Goal: Information Seeking & Learning: Learn about a topic

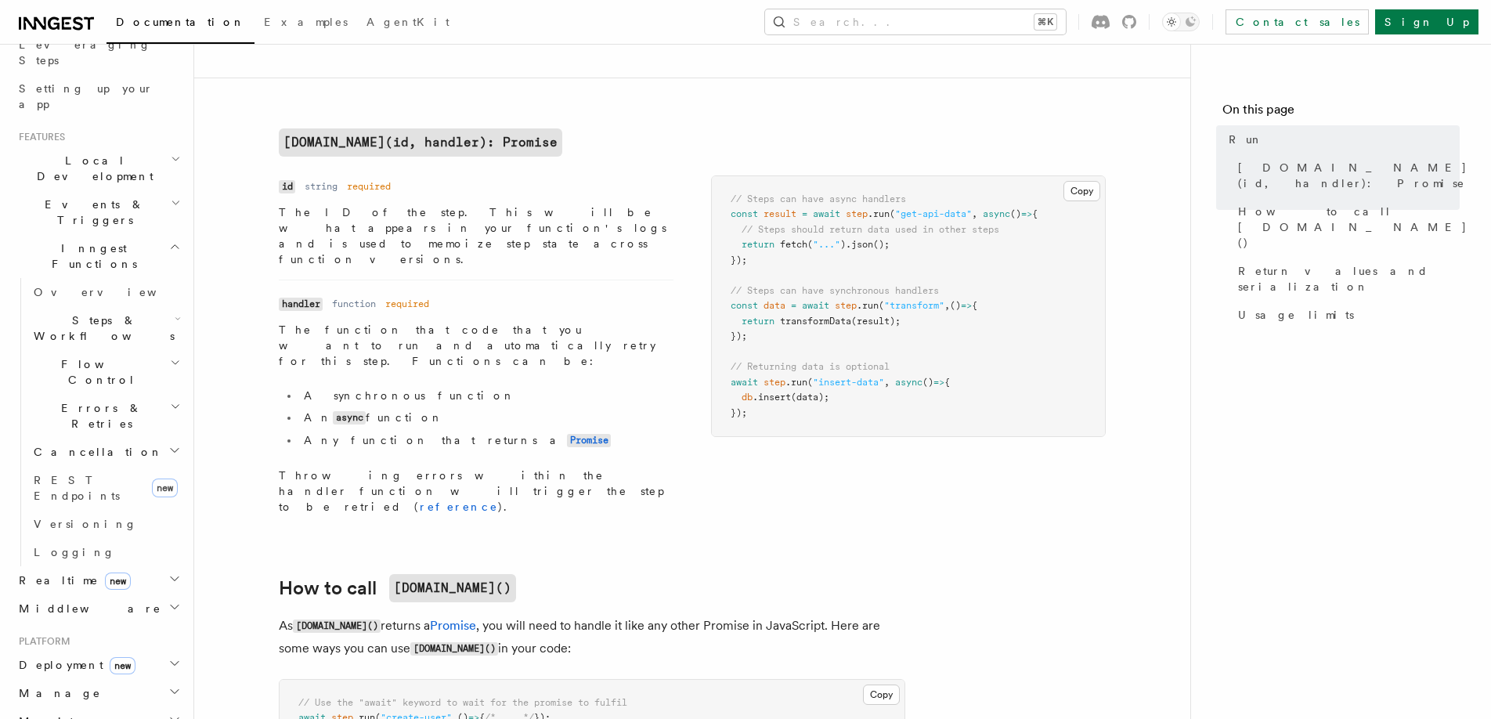
scroll to position [269, 0]
click at [48, 712] on span "Monitor" at bounding box center [53, 720] width 80 height 16
click at [85, 677] on h2 "Manage" at bounding box center [98, 691] width 171 height 28
click at [70, 713] on span "Environments" at bounding box center [101, 719] width 135 height 13
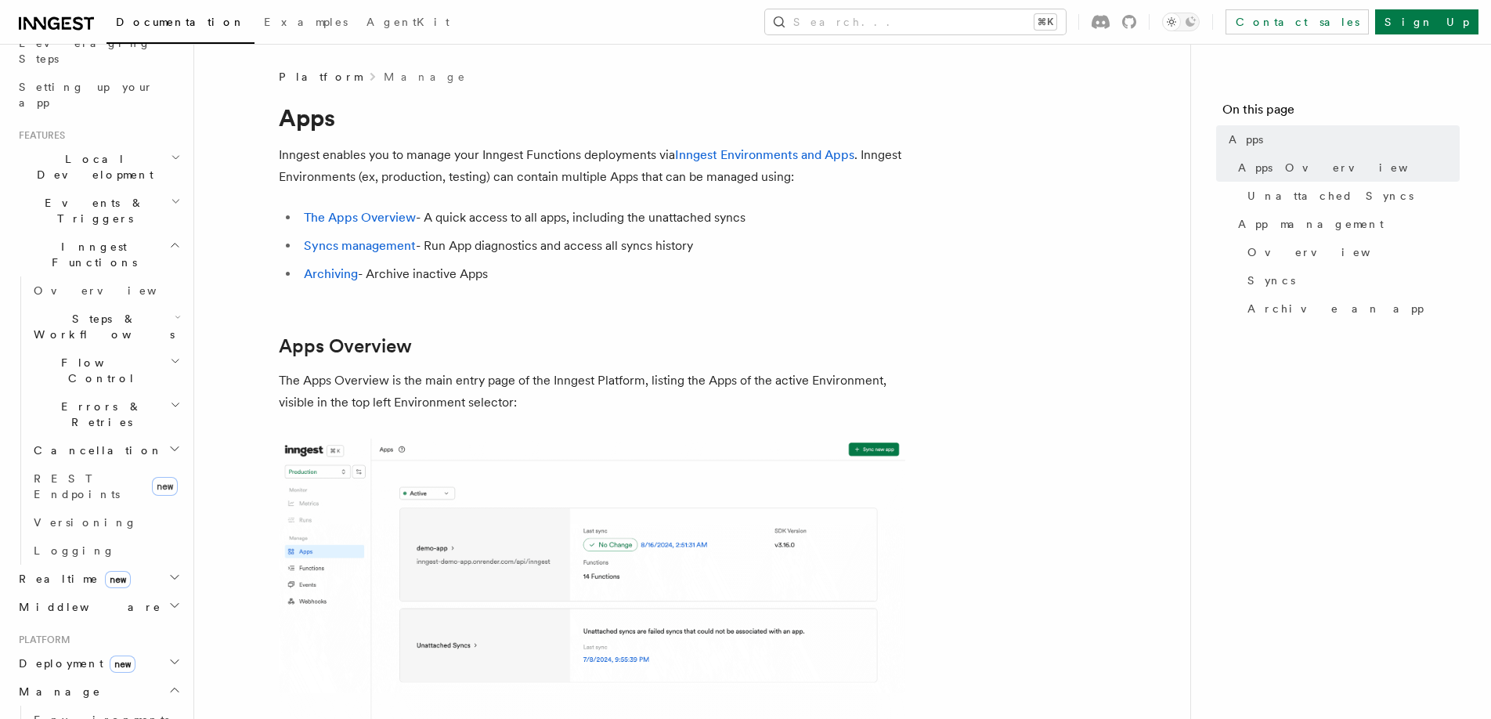
click at [409, 498] on img at bounding box center [592, 609] width 626 height 340
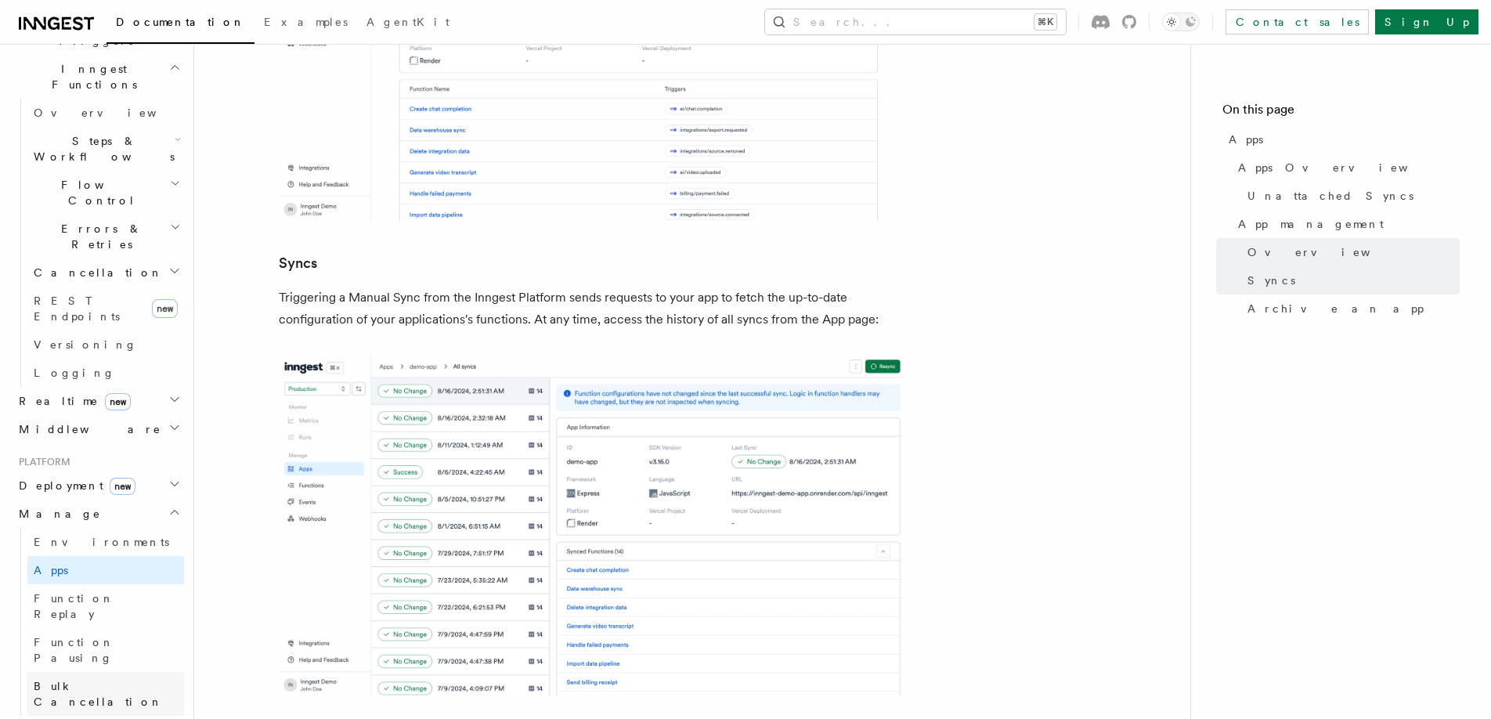
scroll to position [482, 0]
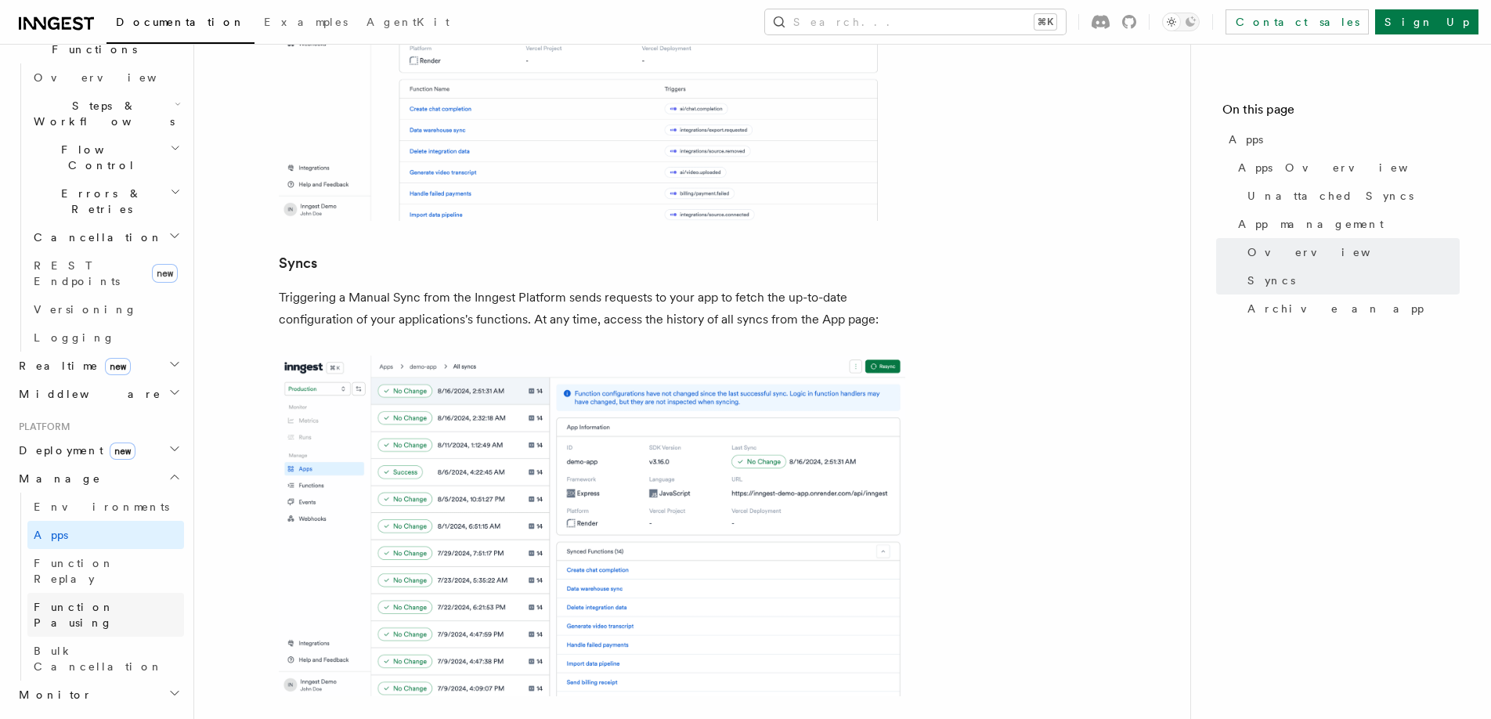
click at [122, 593] on link "Function Pausing" at bounding box center [105, 615] width 157 height 44
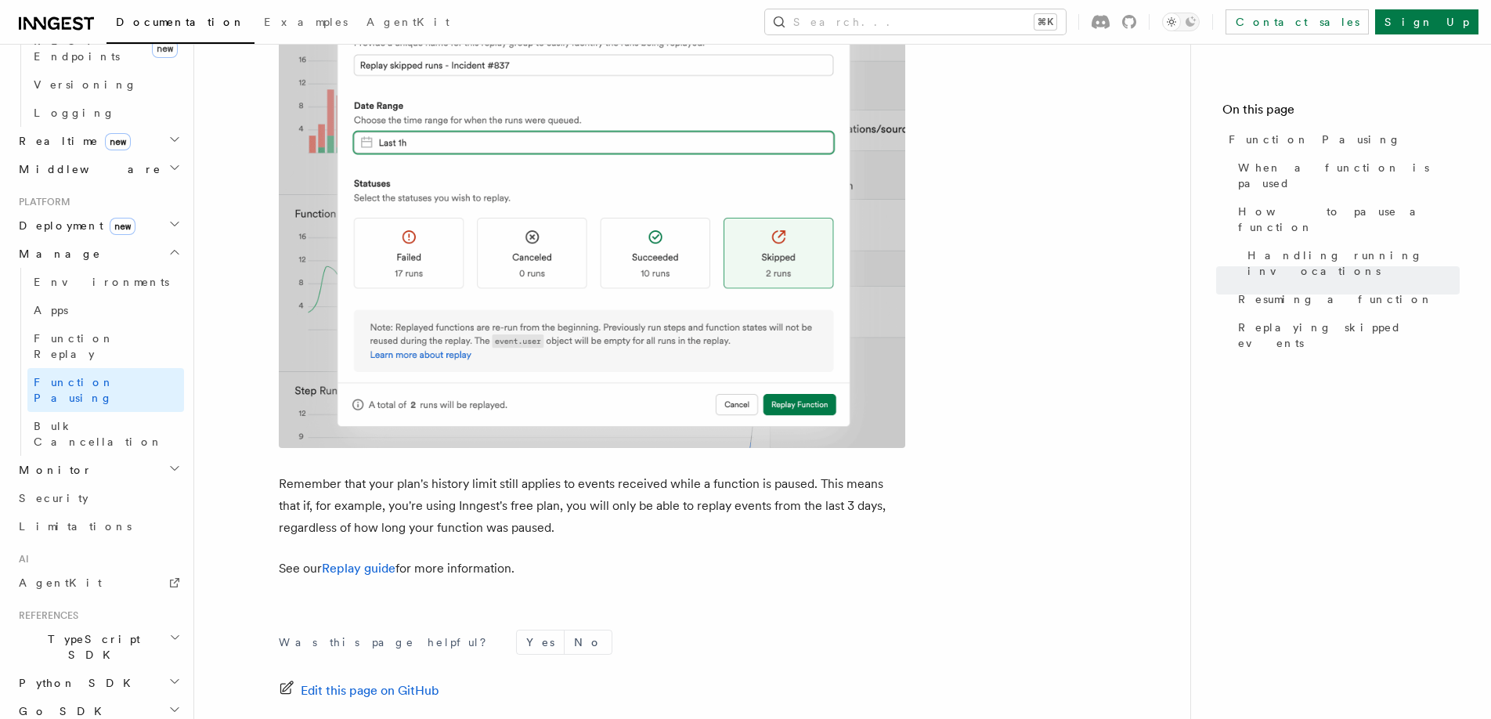
scroll to position [2797, 0]
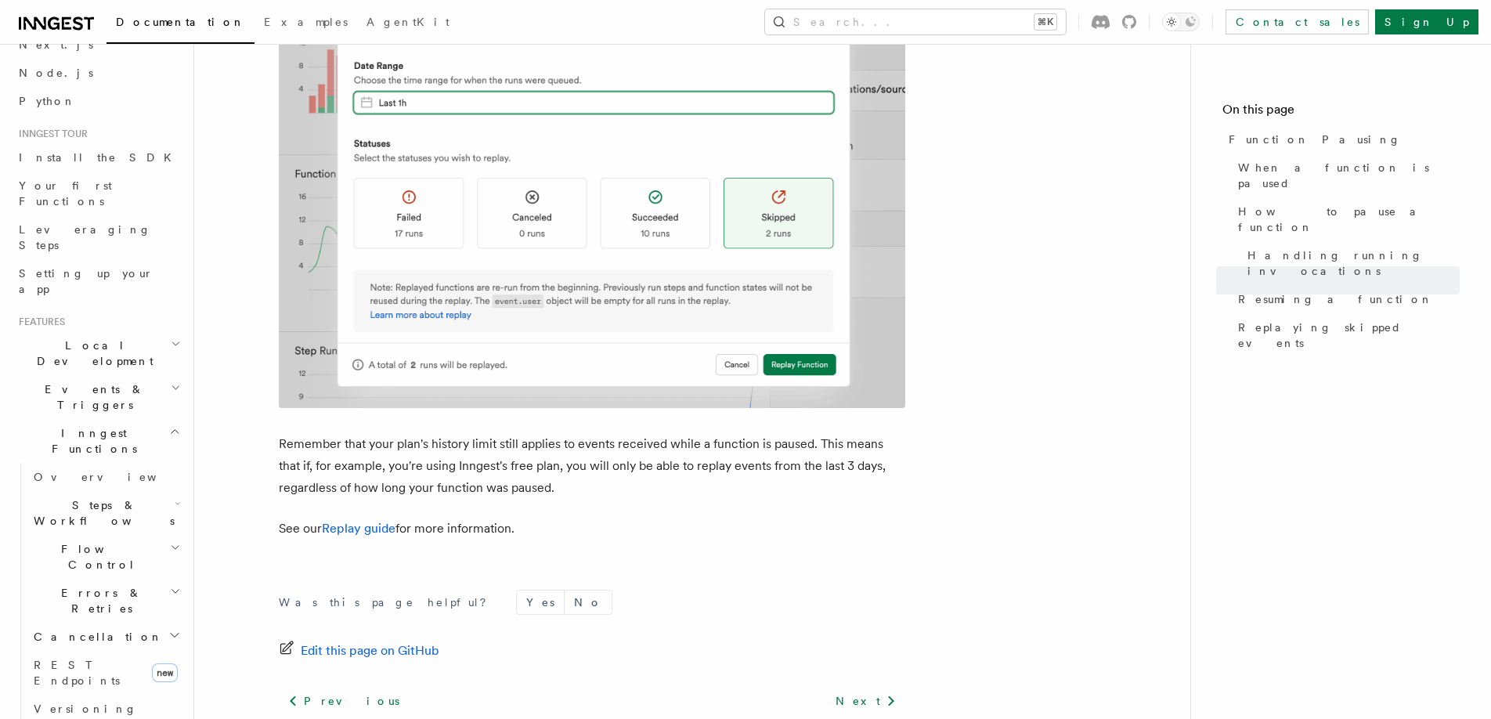
scroll to position [0, 0]
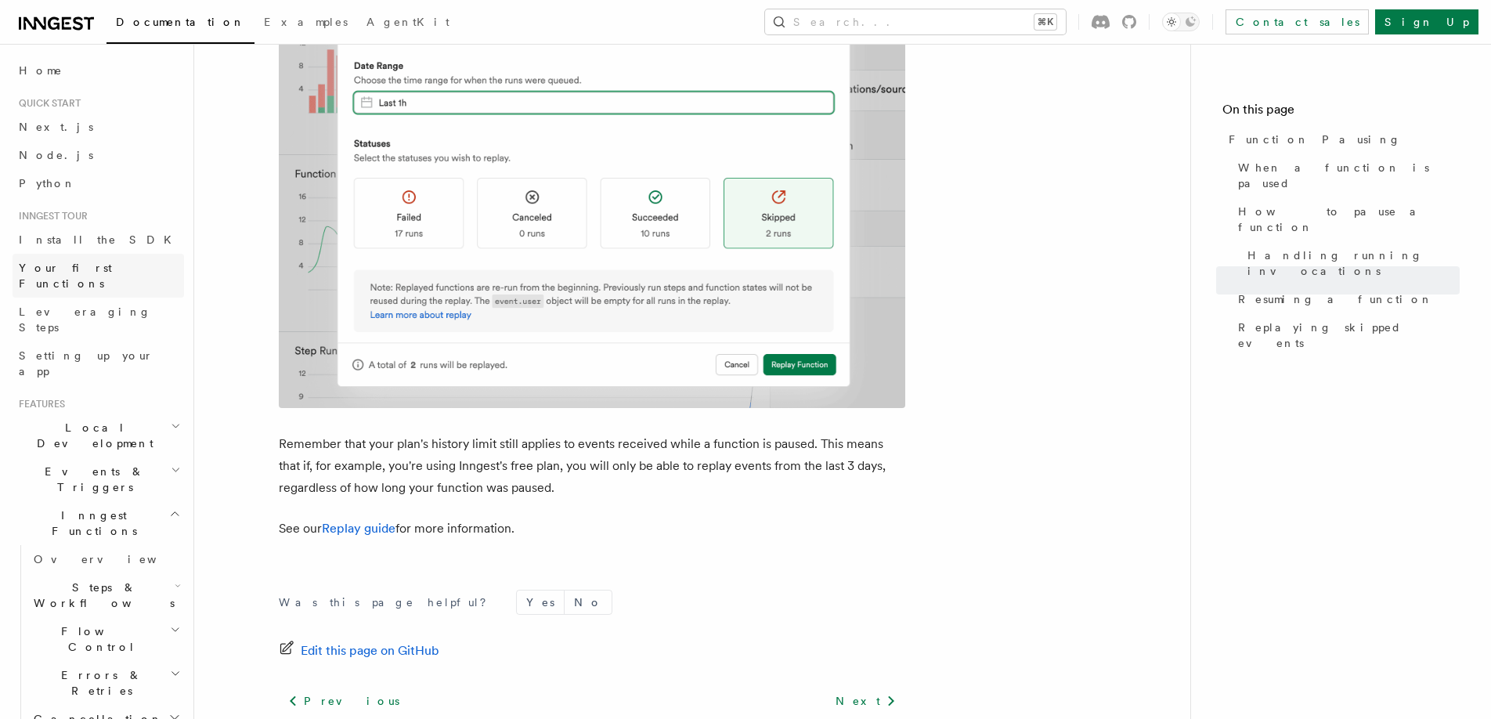
click at [75, 262] on span "Your first Functions" at bounding box center [65, 276] width 93 height 28
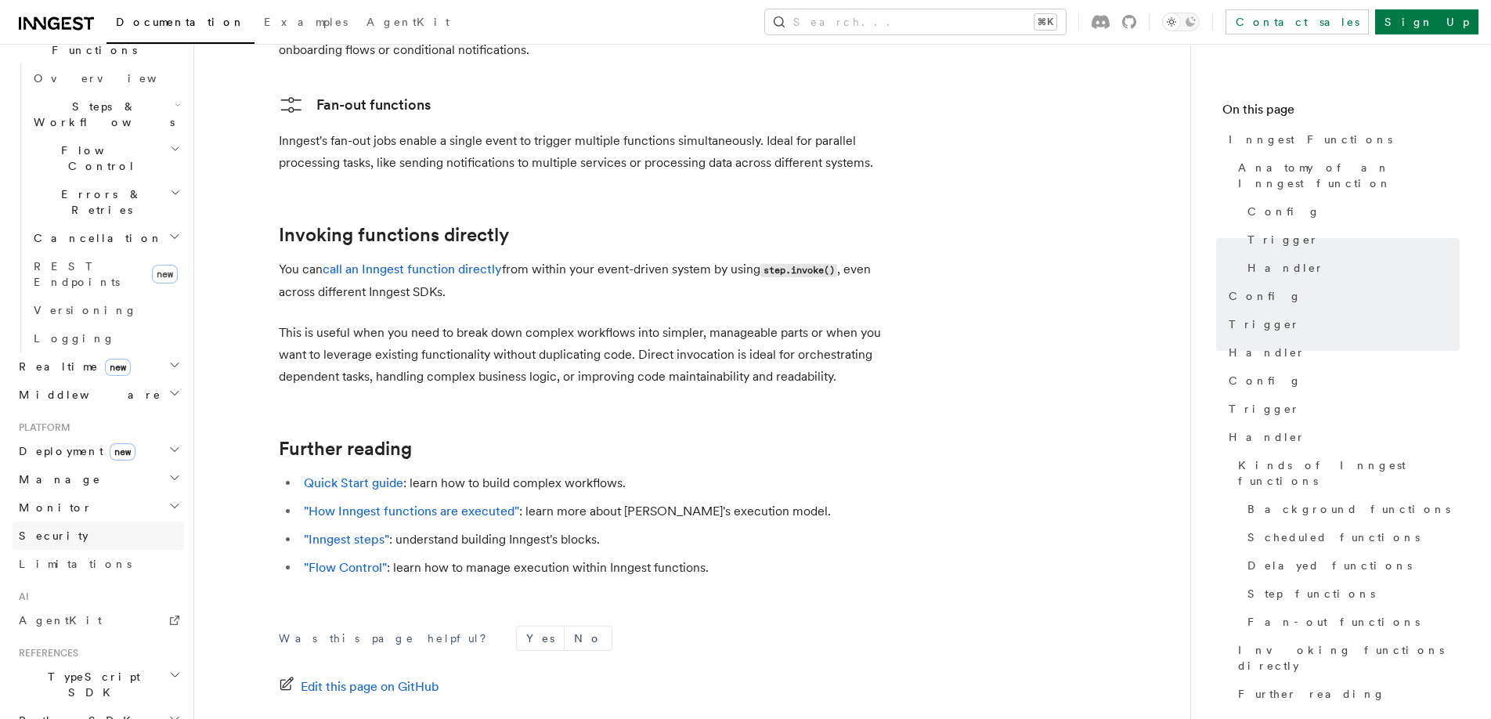
scroll to position [565, 0]
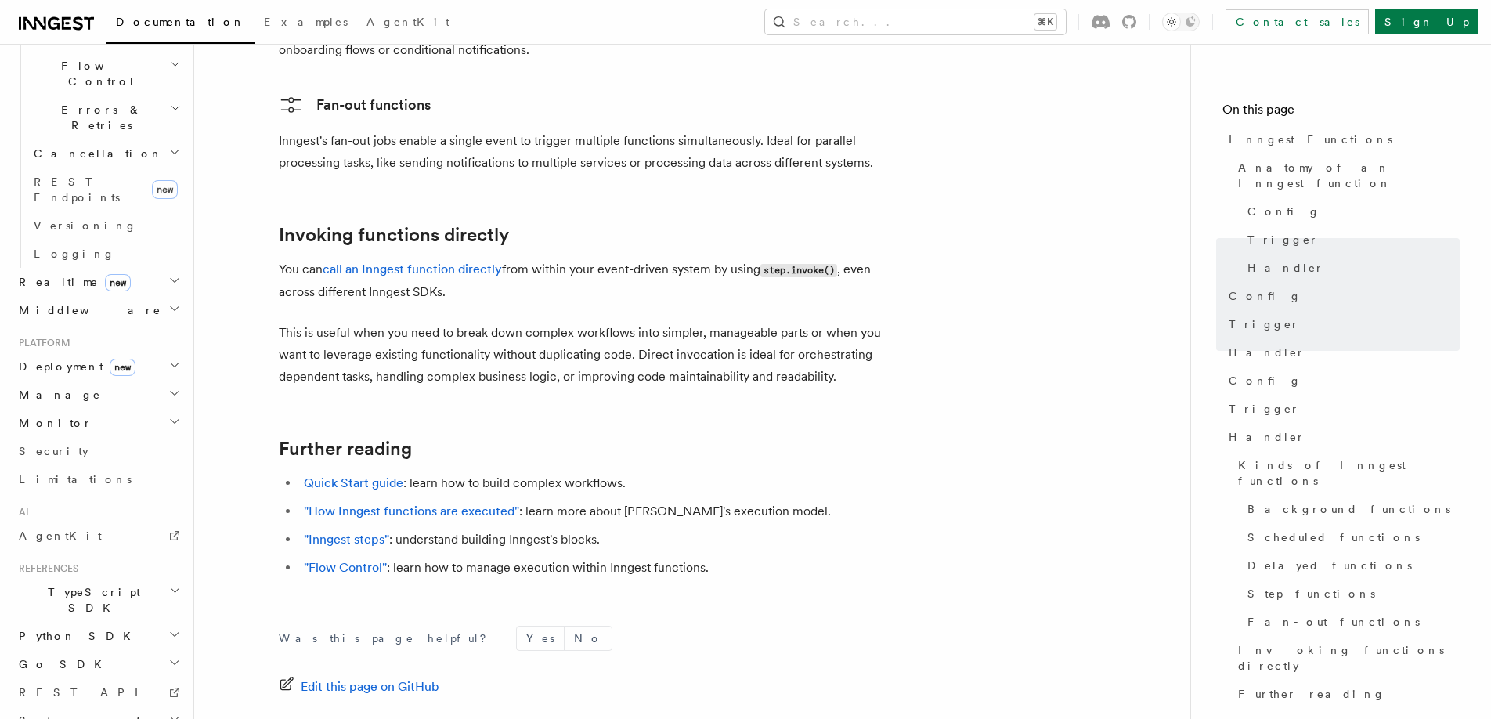
click at [73, 584] on span "TypeScript SDK" at bounding box center [91, 599] width 157 height 31
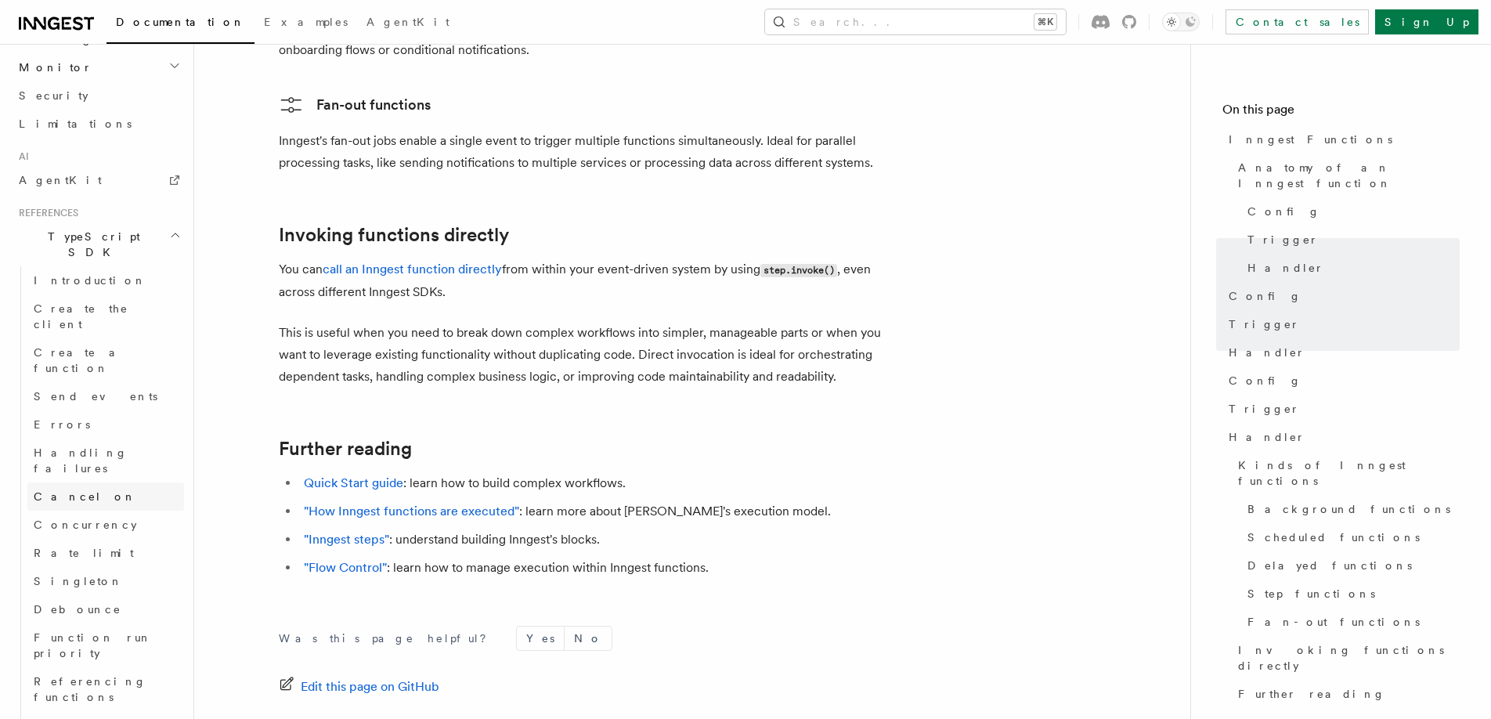
scroll to position [917, 0]
click at [95, 350] on span "Create a function" at bounding box center [80, 364] width 93 height 28
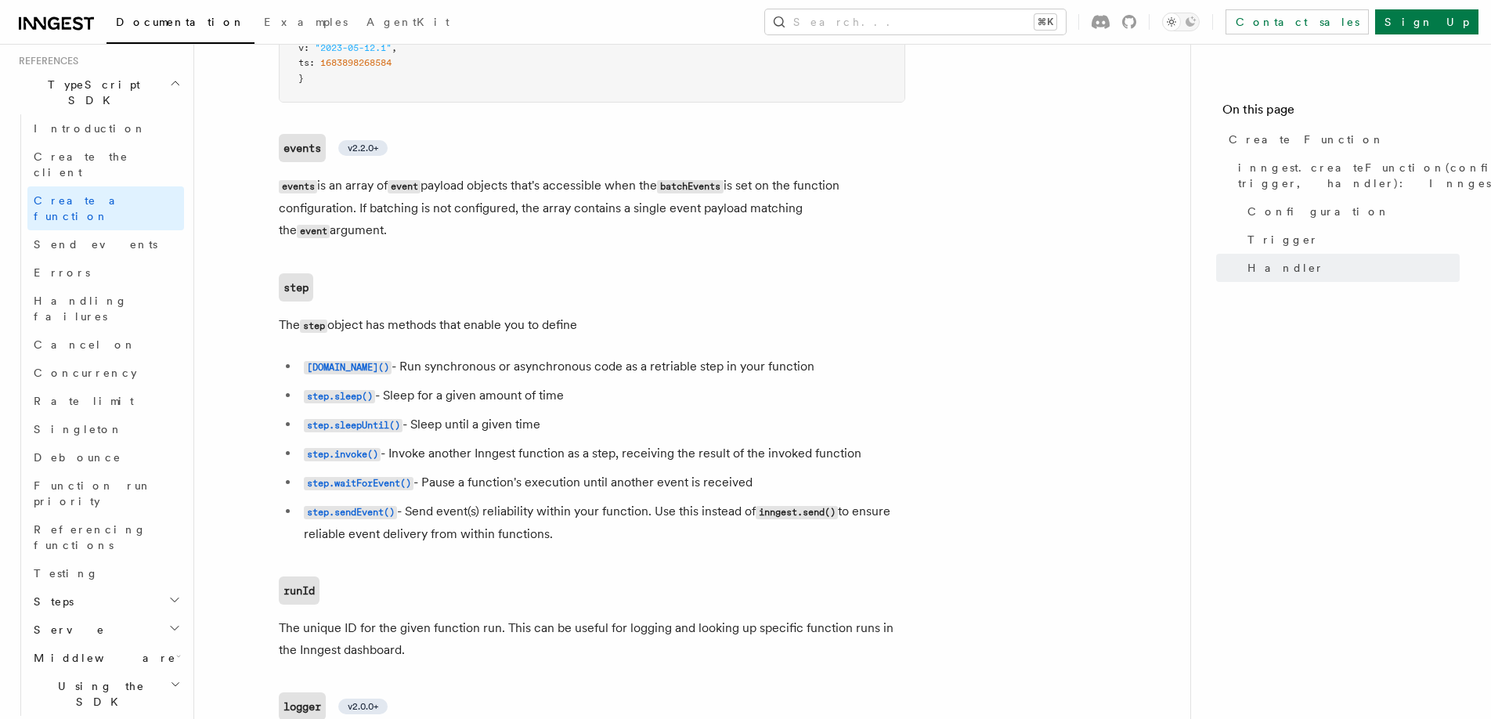
scroll to position [3269, 0]
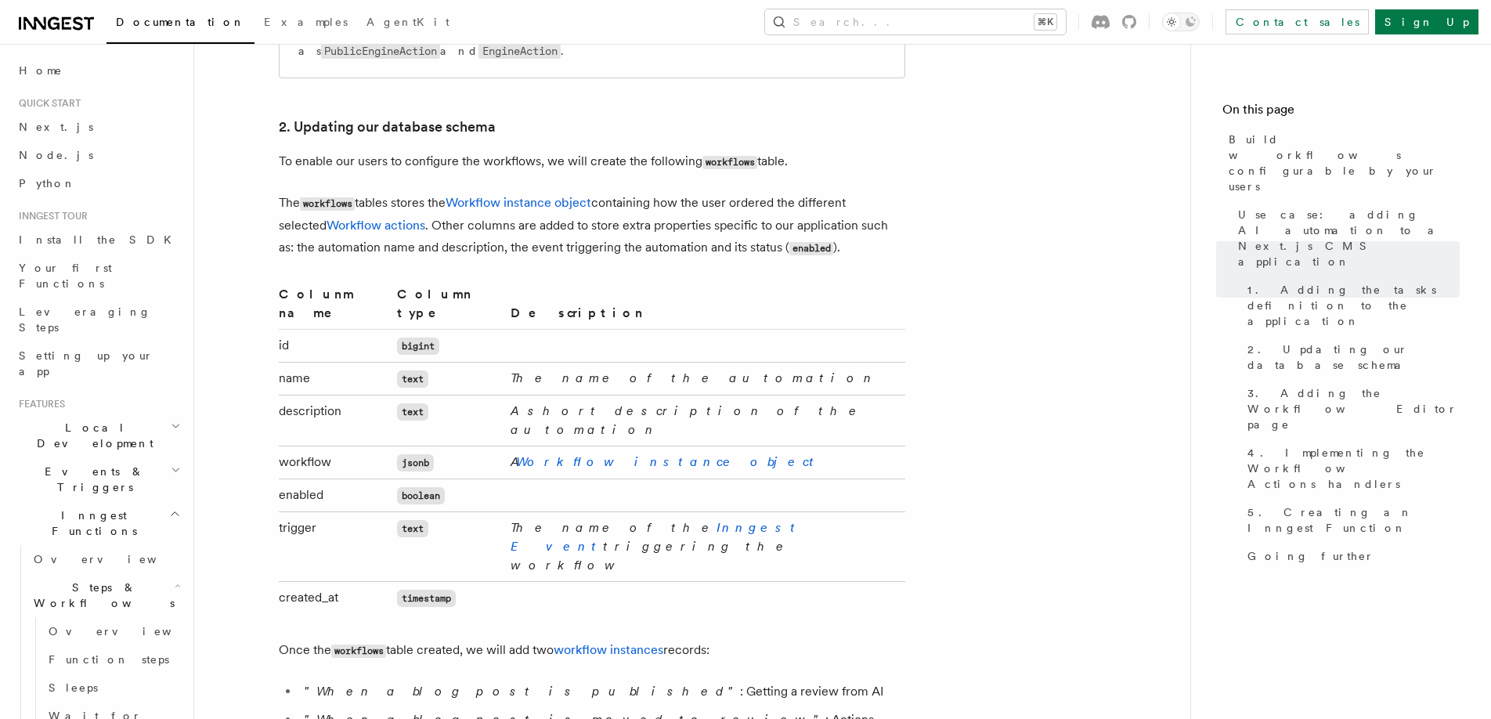
scroll to position [2404, 0]
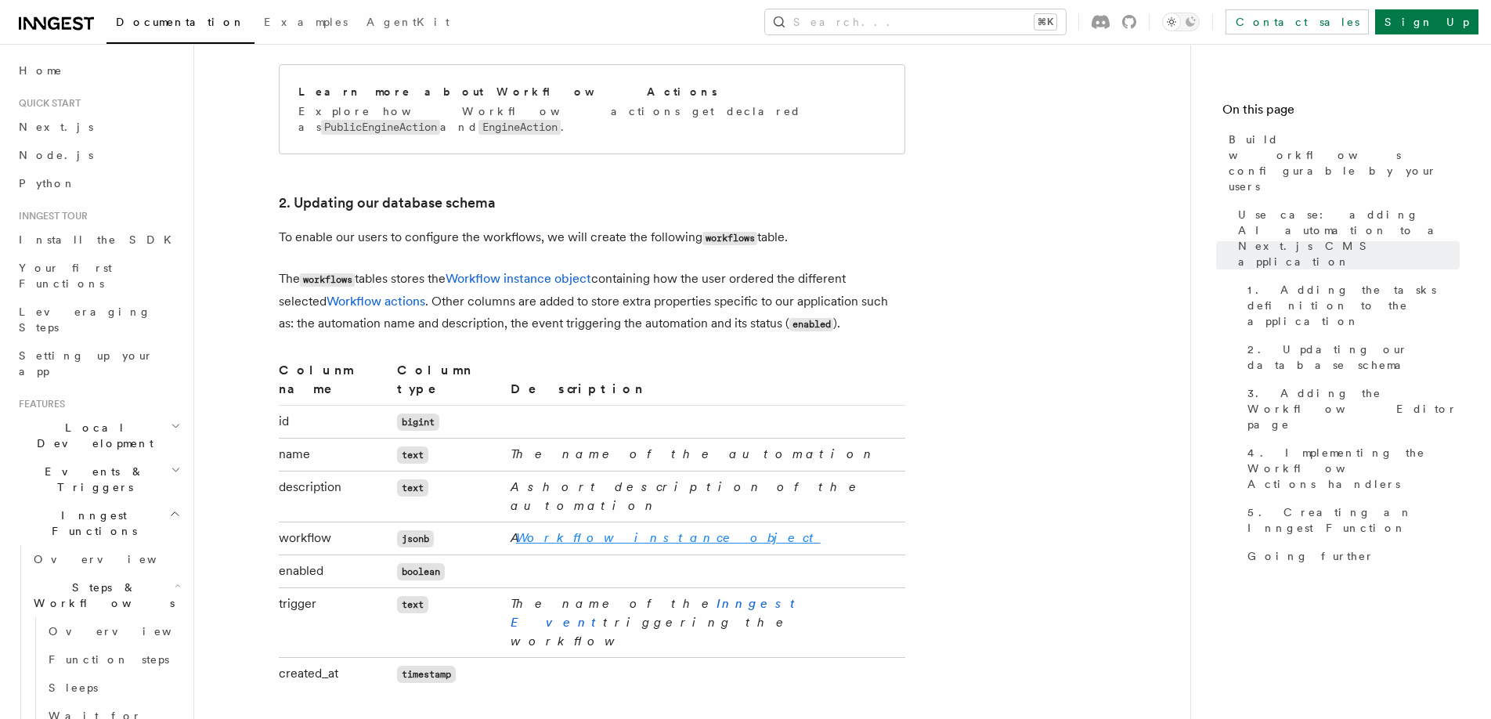
click at [597, 530] on link "Workflow instance object" at bounding box center [668, 537] width 305 height 15
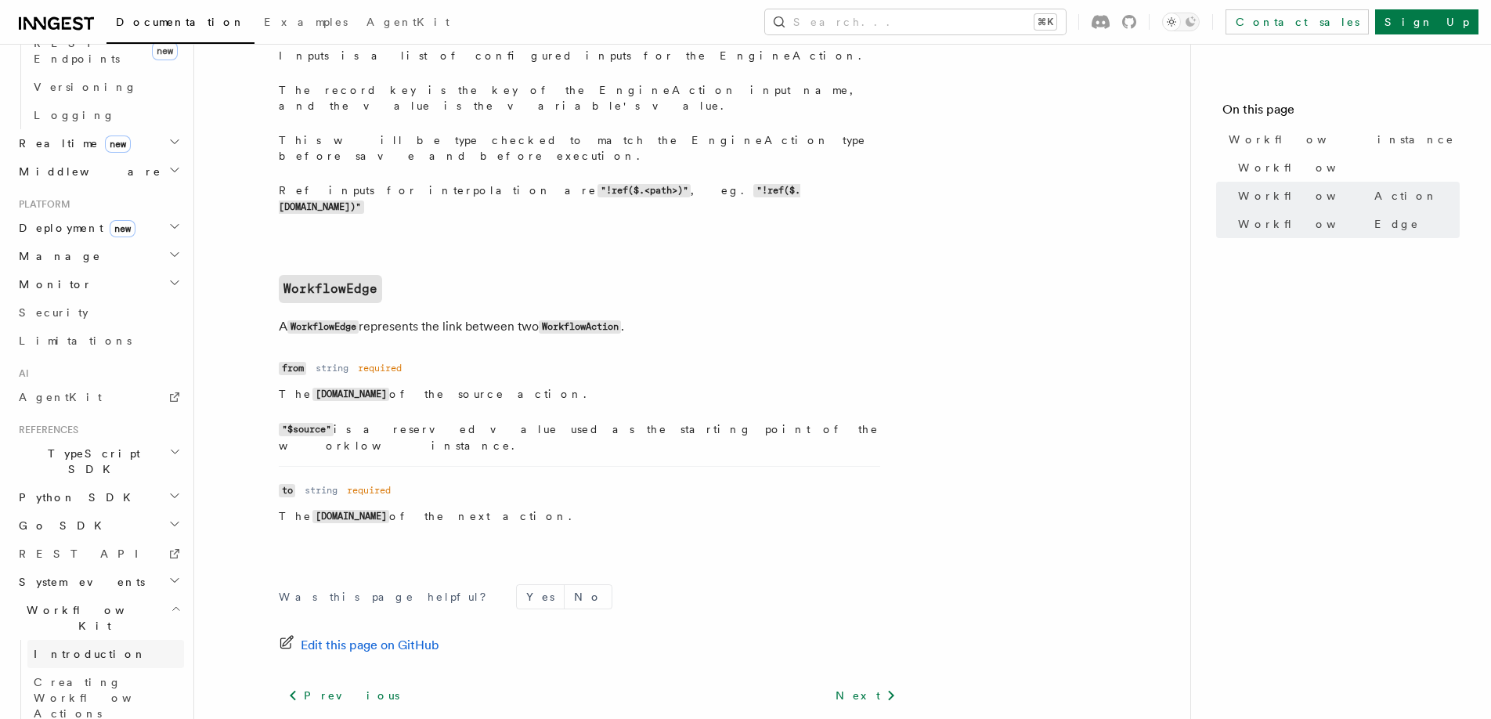
scroll to position [706, 0]
click at [114, 638] on link "Introduction" at bounding box center [105, 652] width 157 height 28
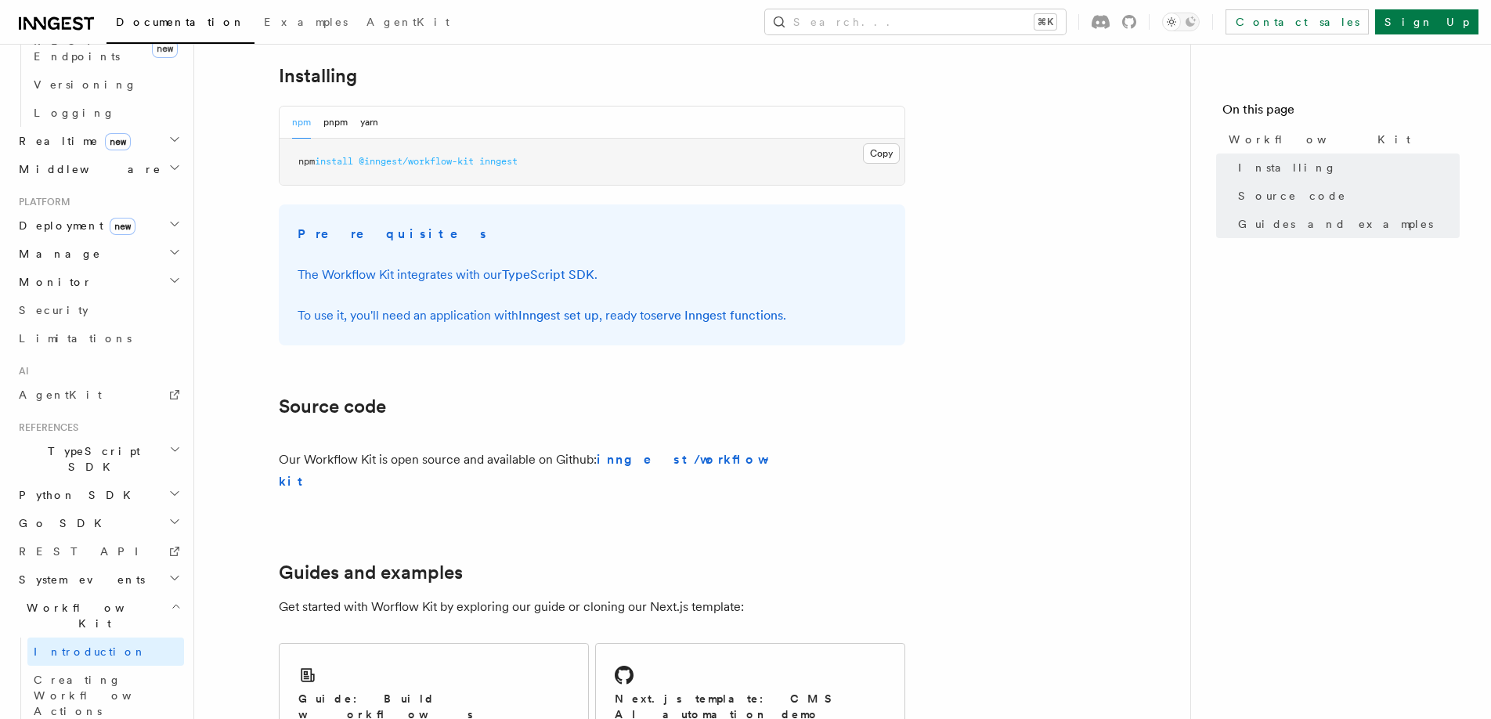
scroll to position [945, 0]
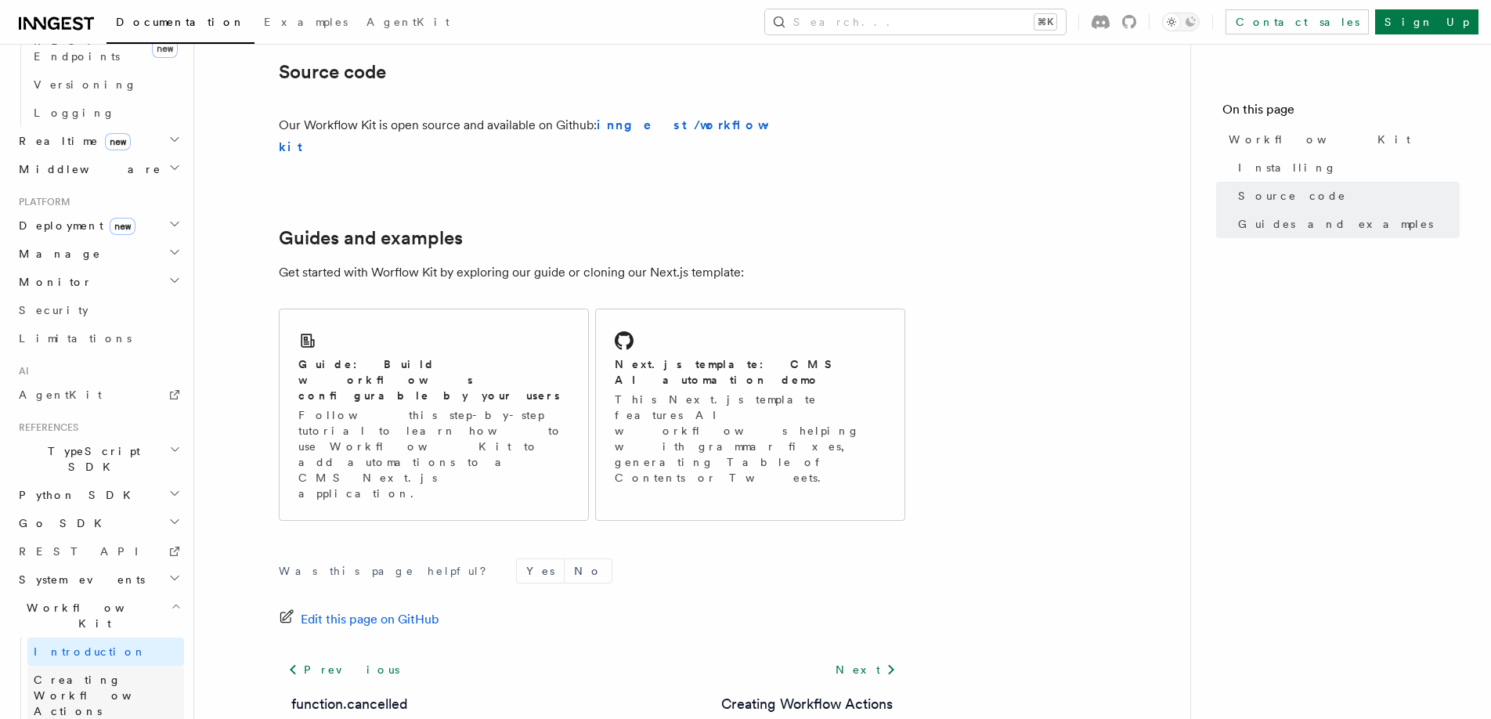
click at [135, 673] on span "Creating Workflow Actions" at bounding box center [102, 695] width 136 height 44
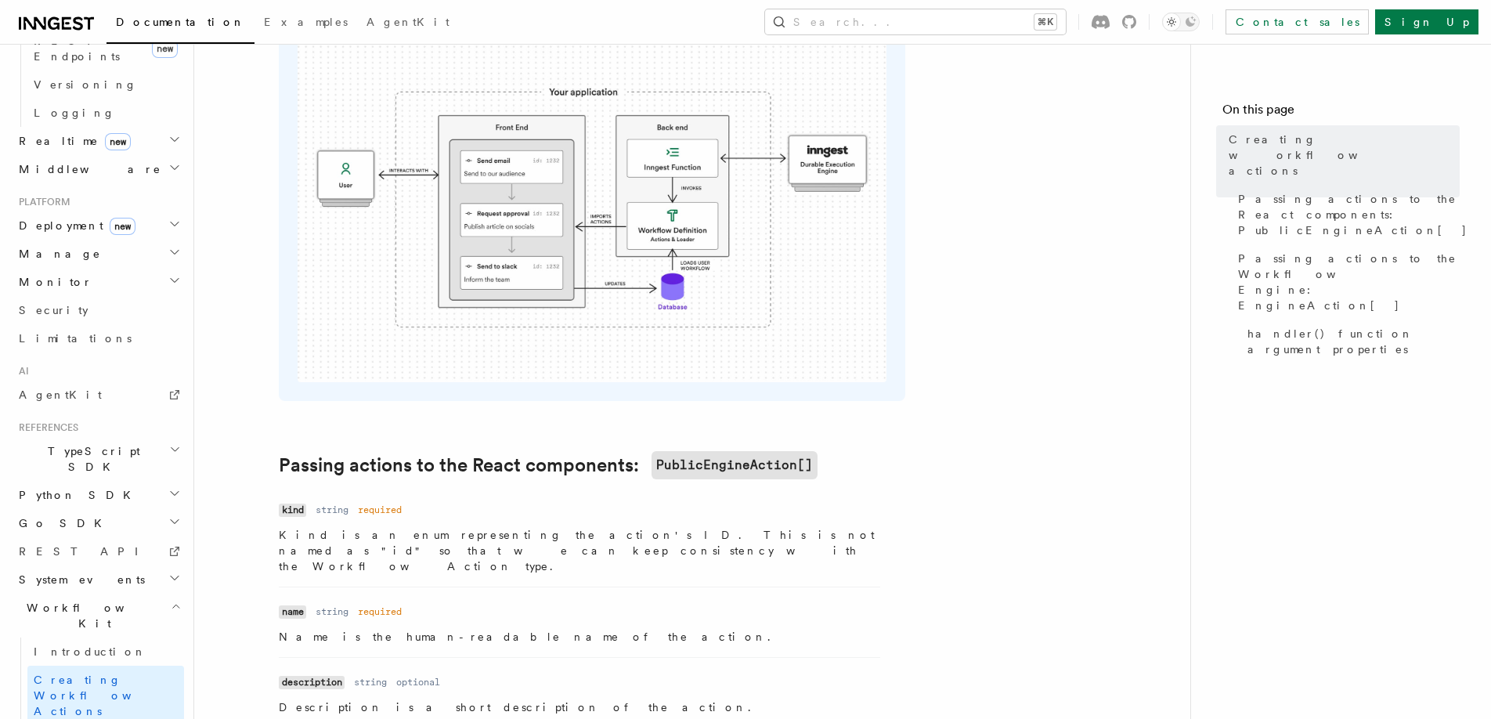
scroll to position [689, 0]
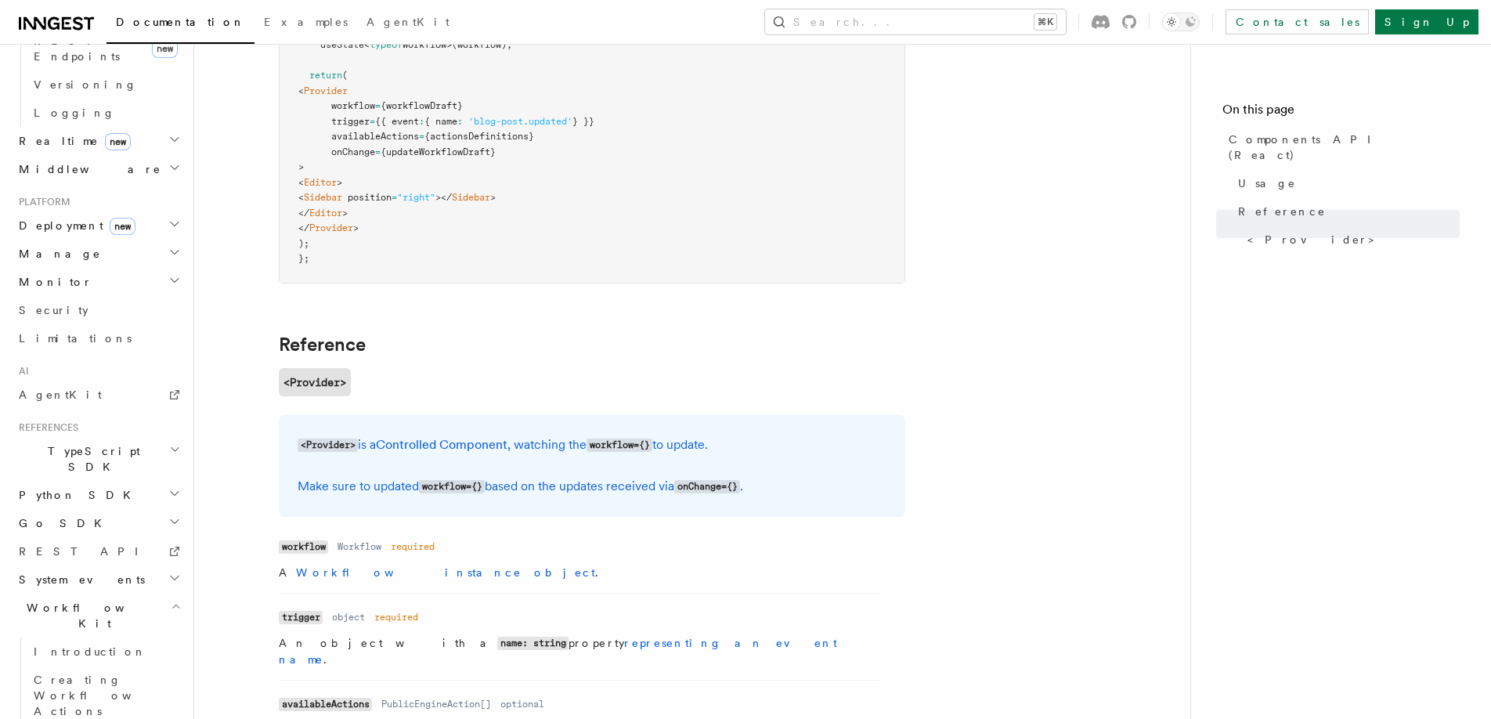
scroll to position [612, 0]
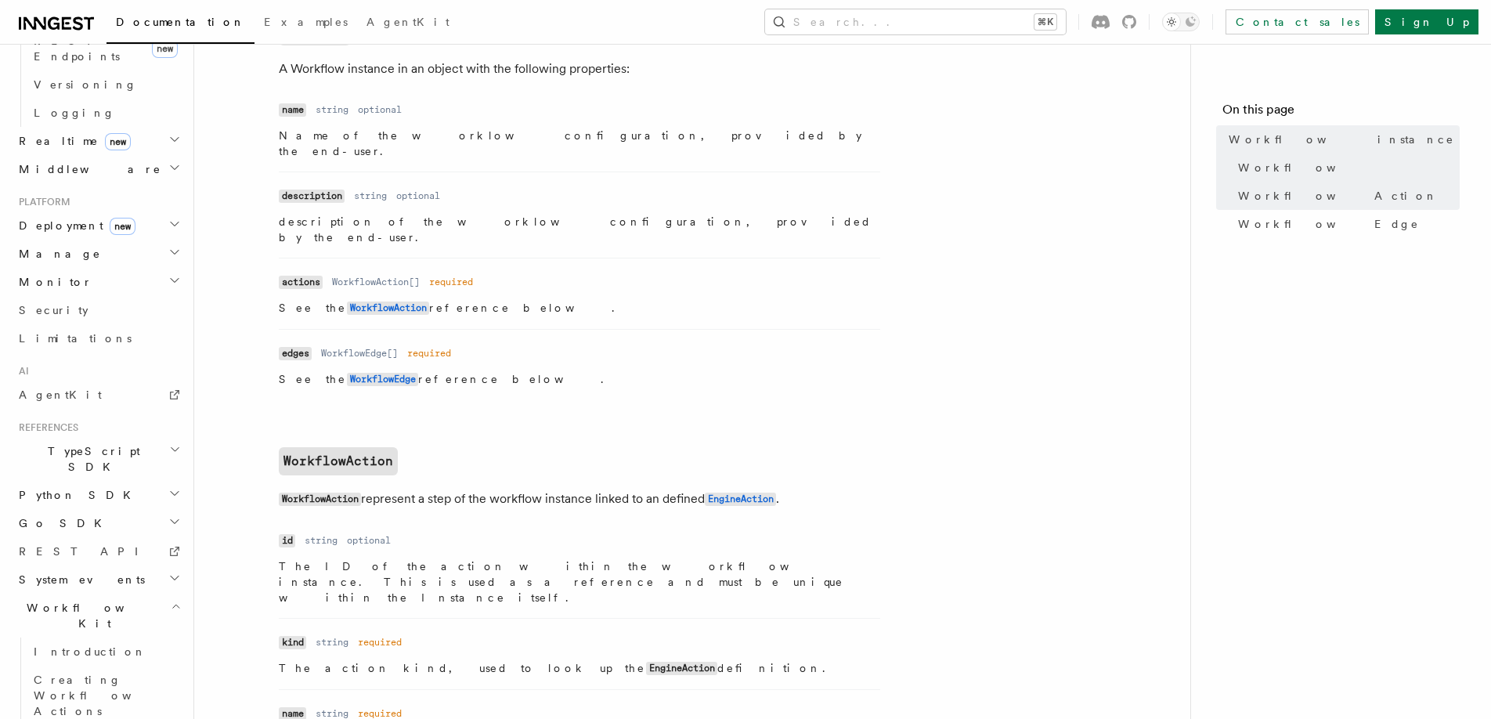
scroll to position [1027, 0]
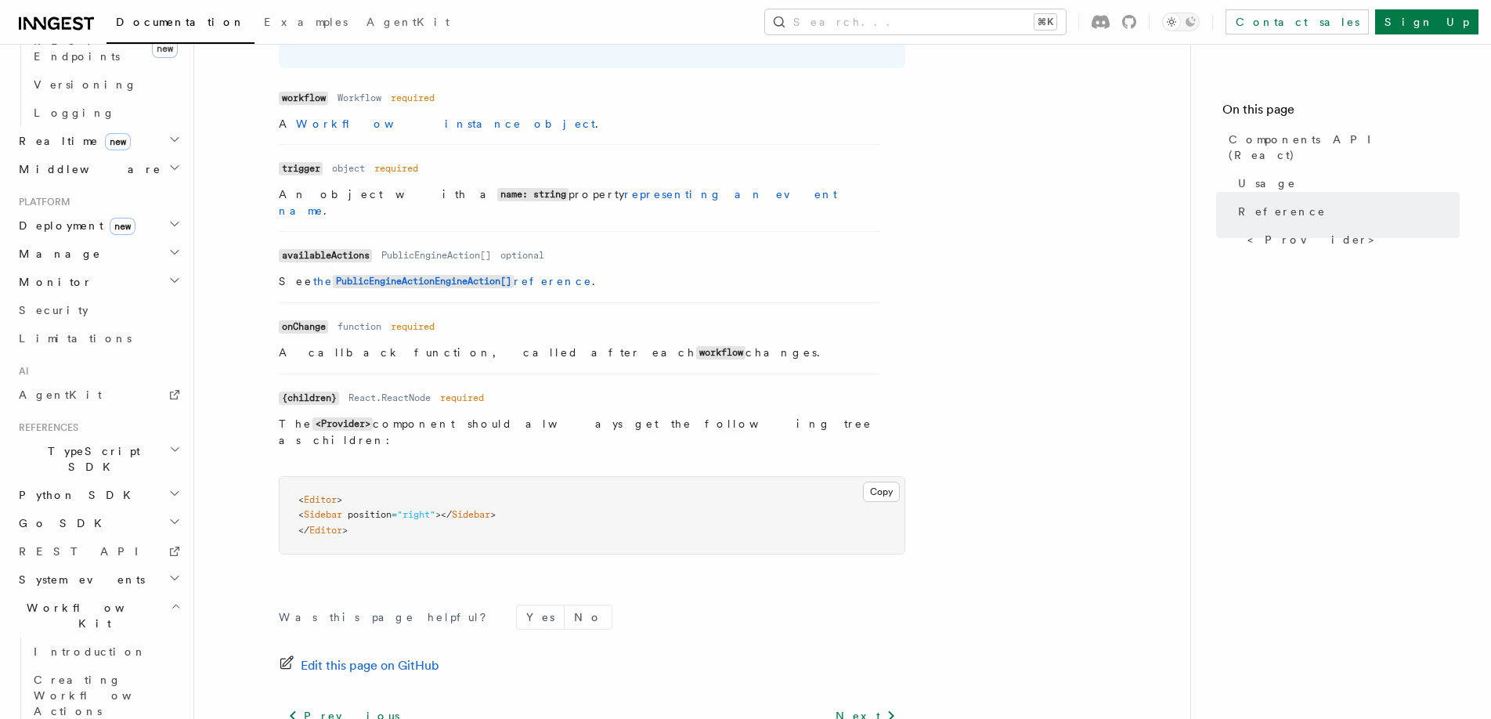
scroll to position [1403, 0]
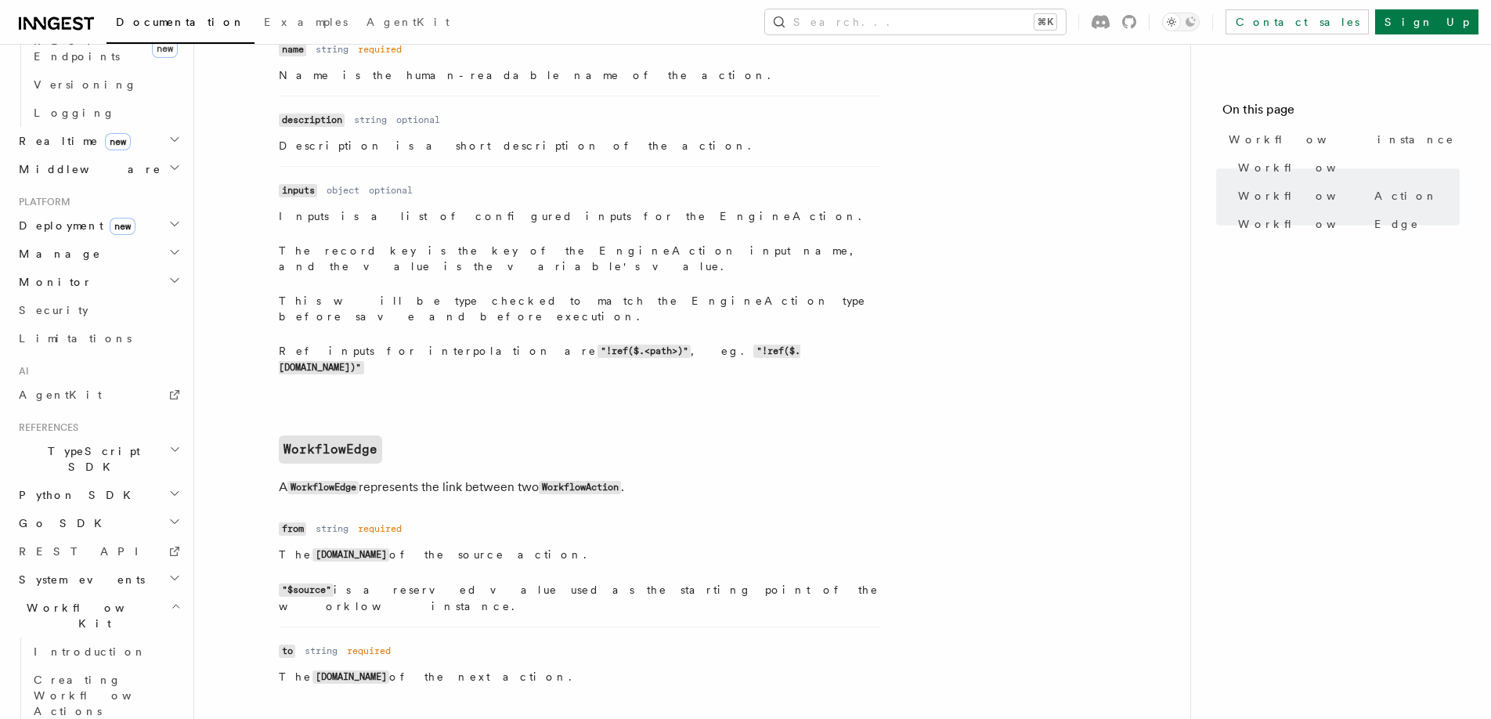
scroll to position [1615, 0]
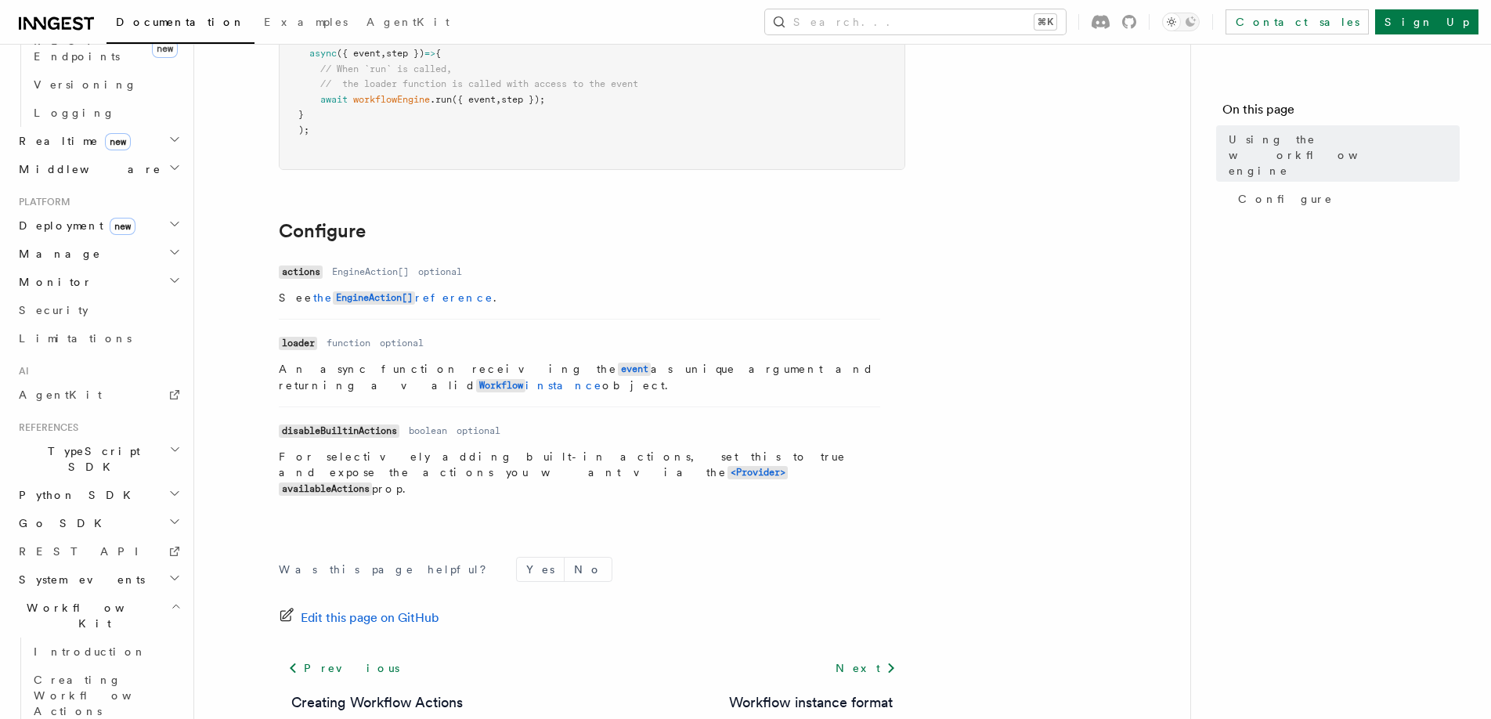
scroll to position [499, 0]
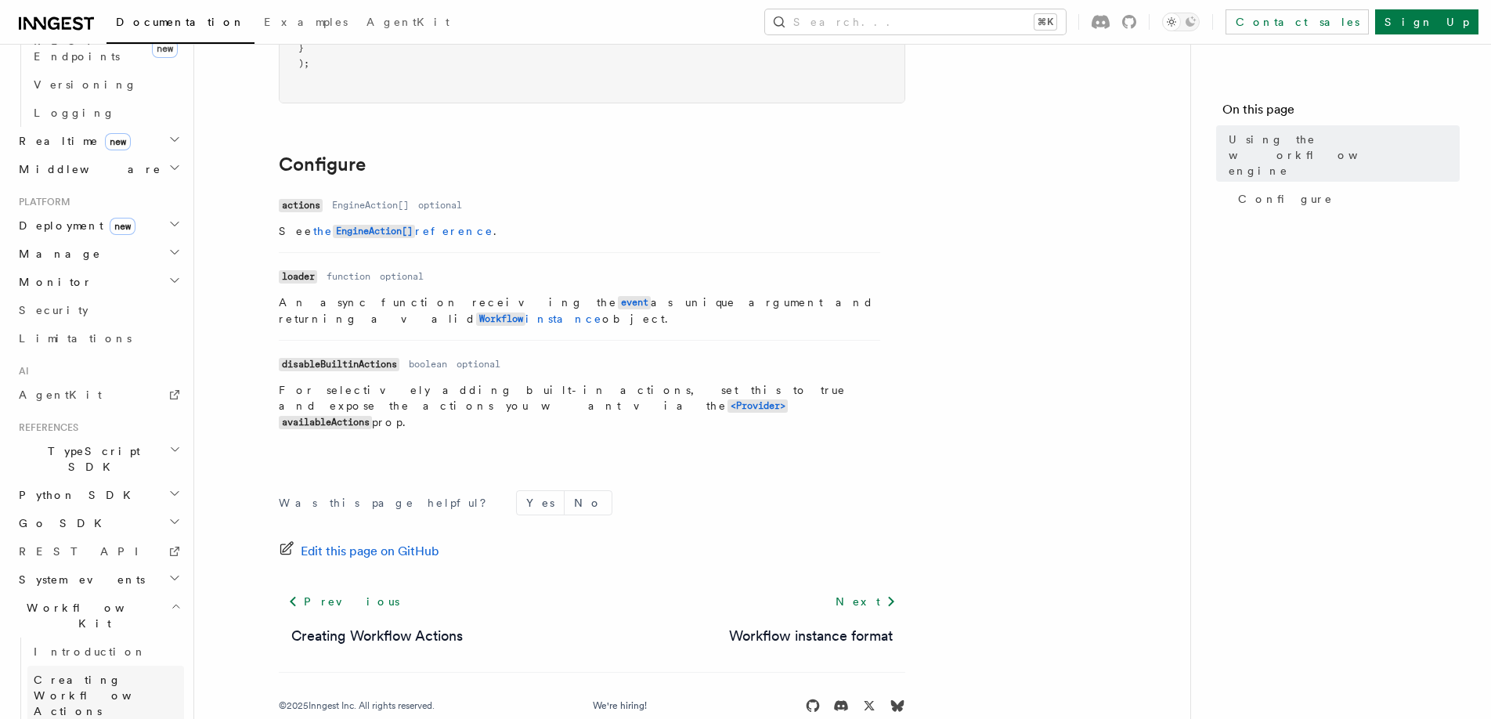
click at [132, 666] on link "Creating Workflow Actions" at bounding box center [105, 696] width 157 height 60
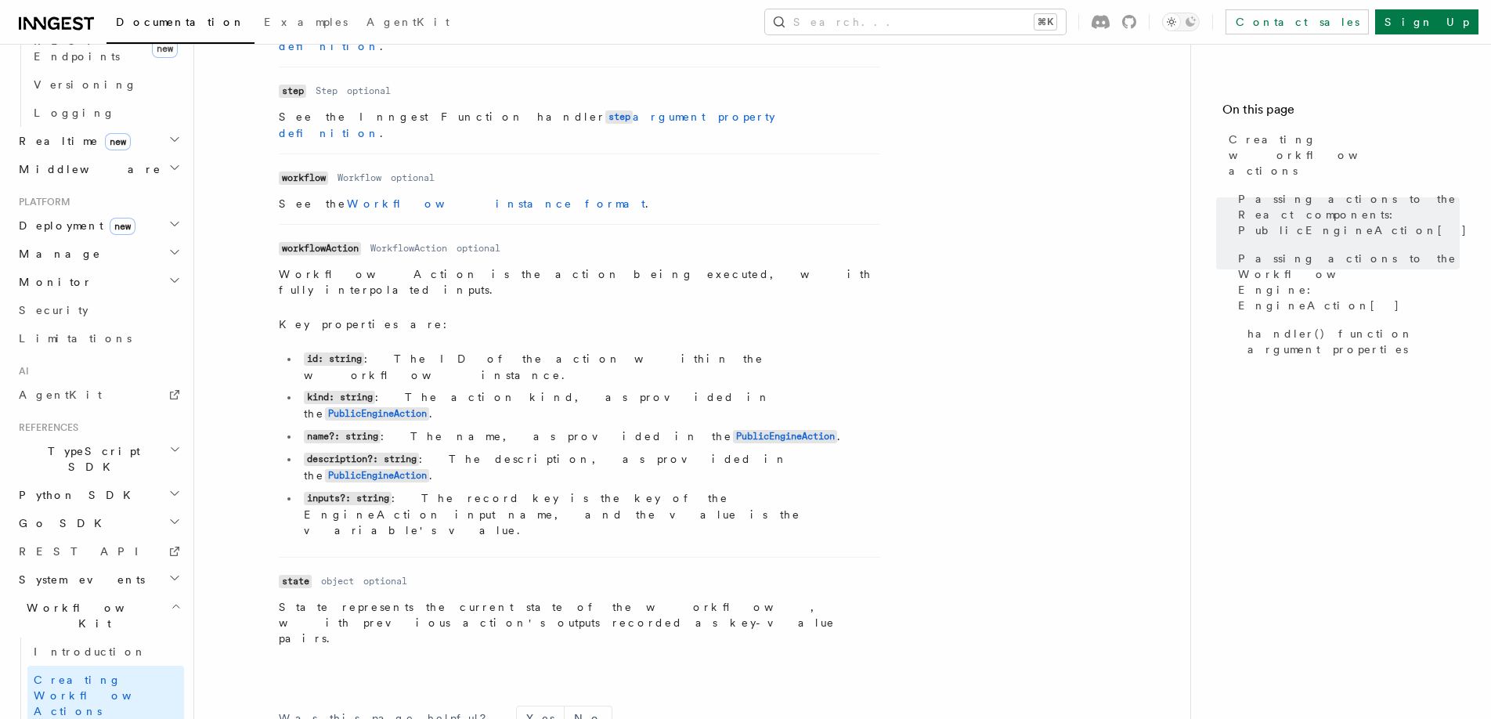
scroll to position [2211, 0]
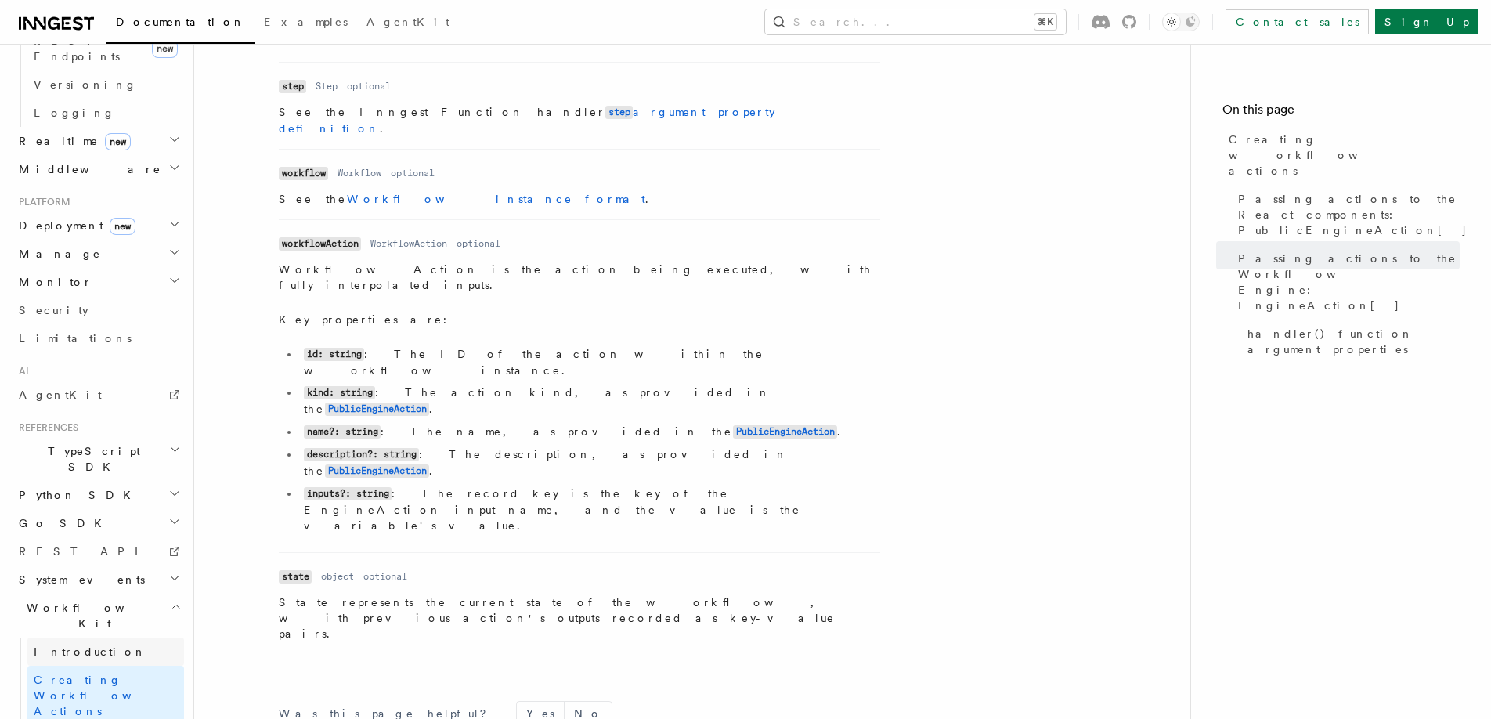
click at [112, 637] on link "Introduction" at bounding box center [105, 651] width 157 height 28
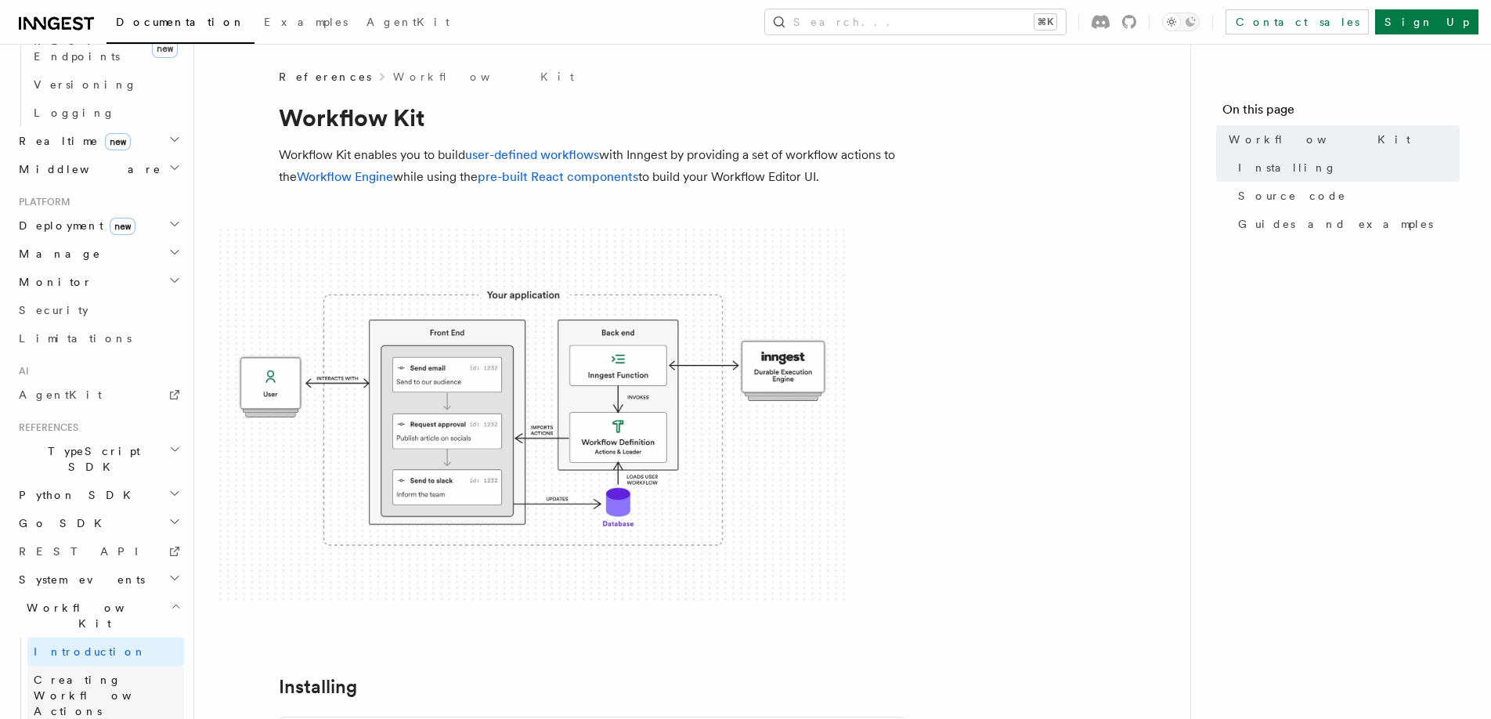
click at [119, 673] on span "Creating Workflow Actions" at bounding box center [102, 695] width 136 height 44
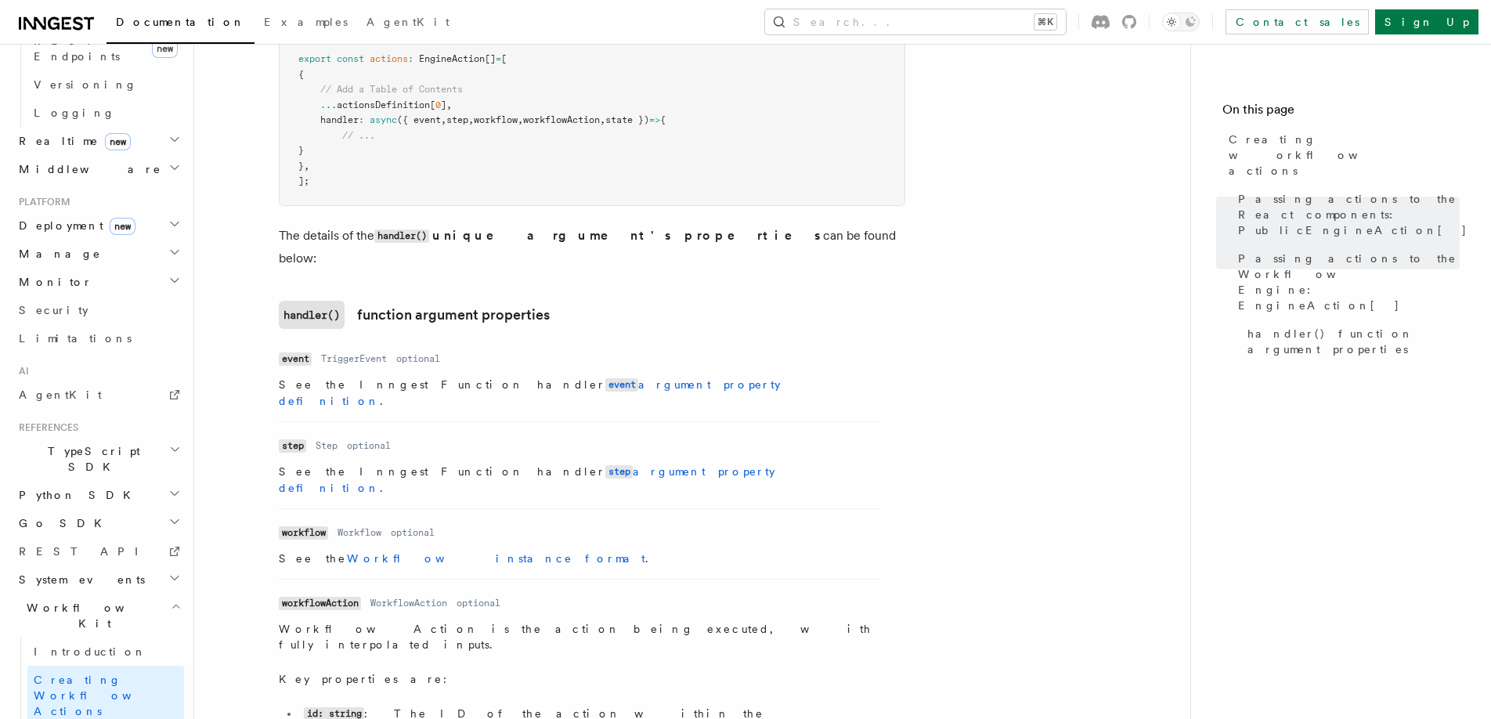
scroll to position [2211, 0]
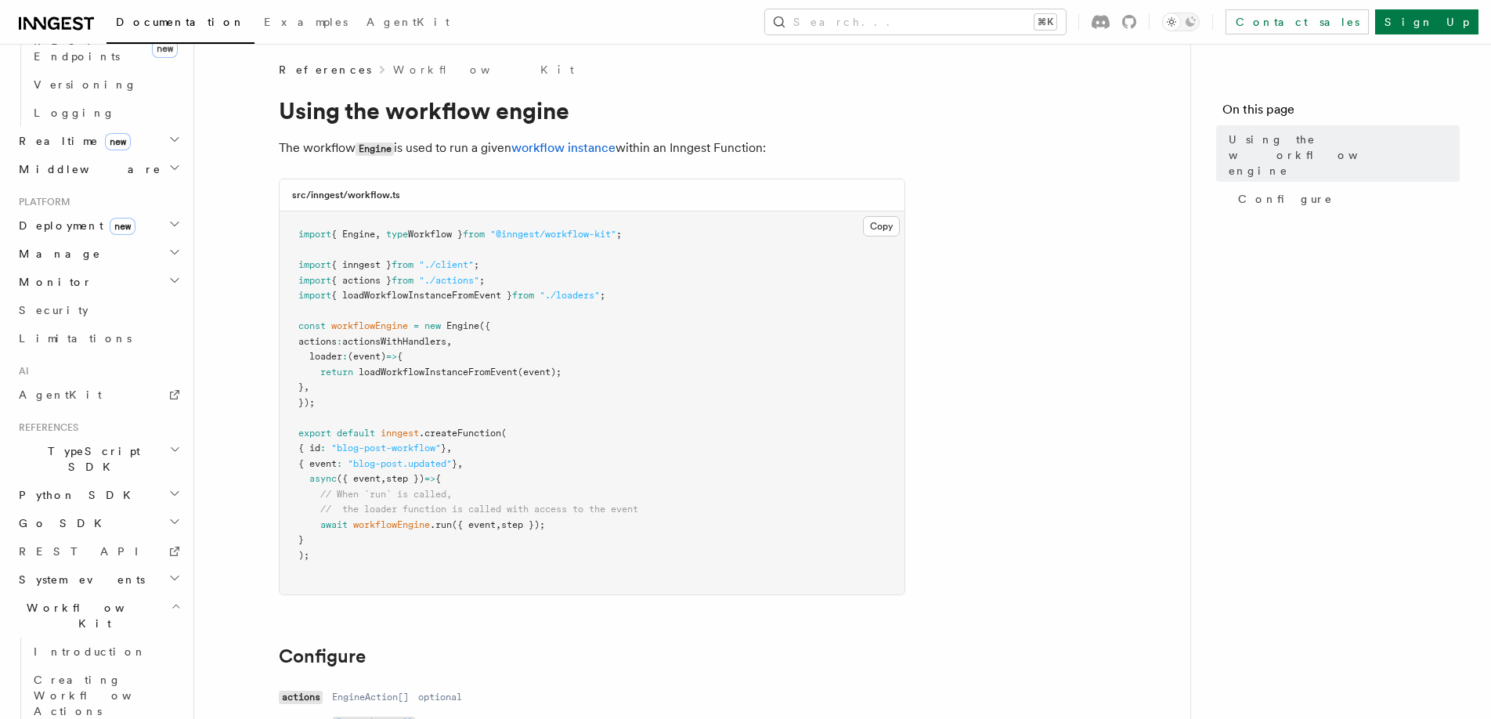
scroll to position [499, 0]
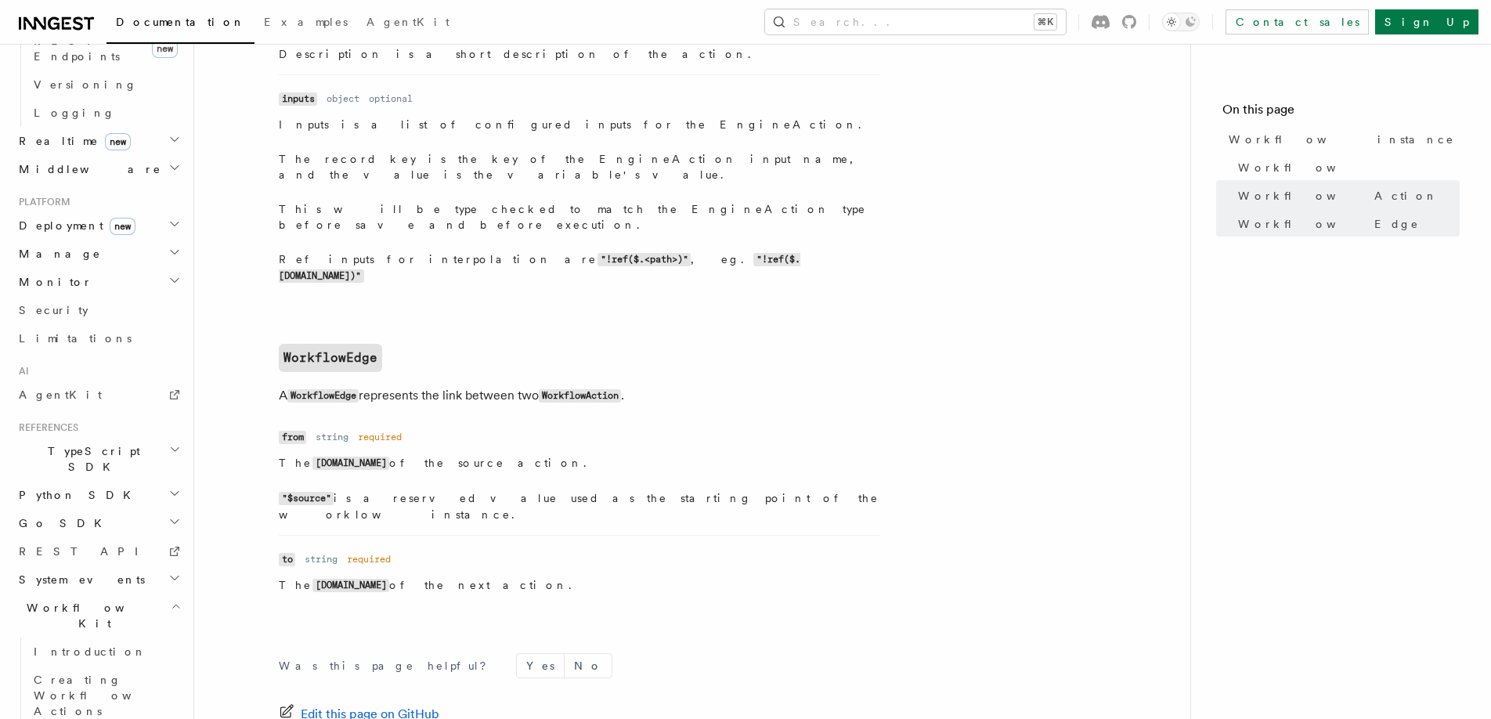
scroll to position [1702, 0]
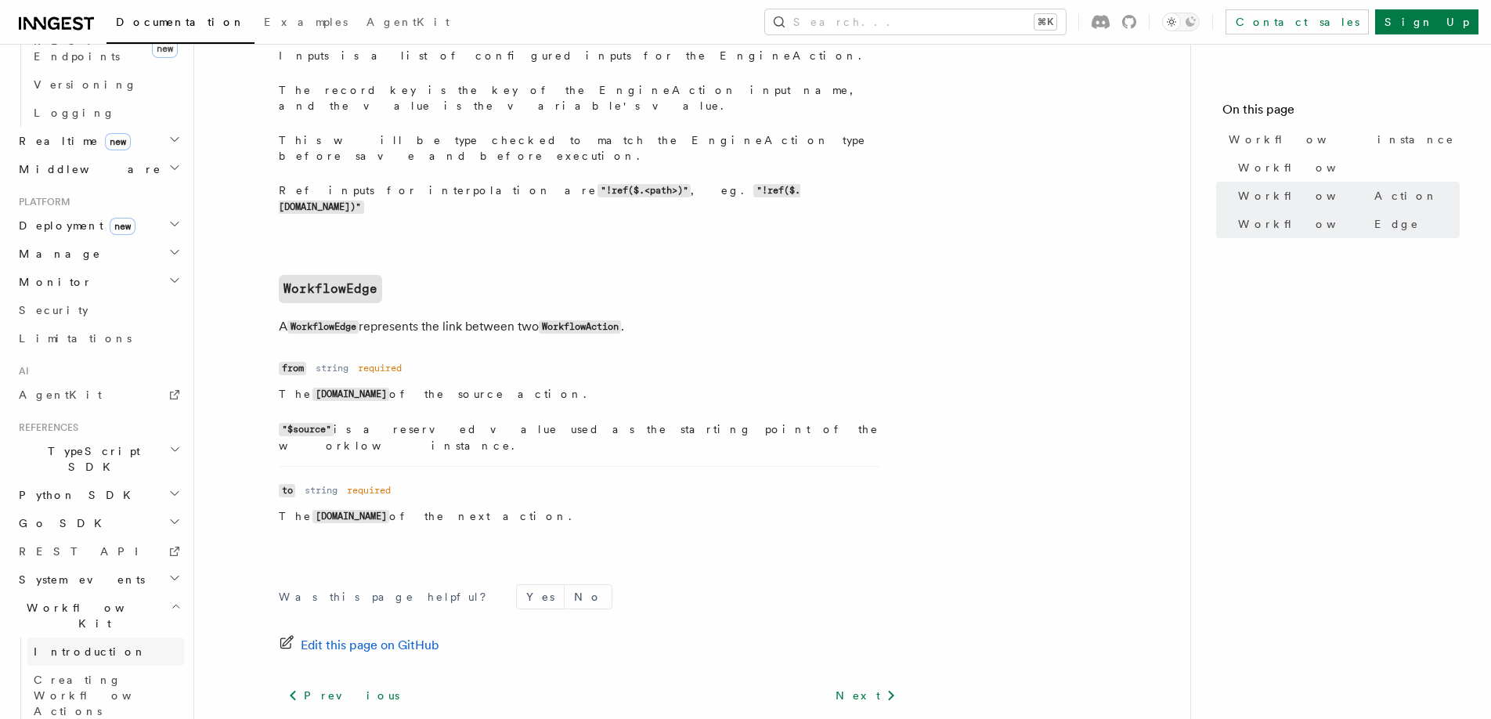
click at [87, 645] on span "Introduction" at bounding box center [90, 651] width 113 height 13
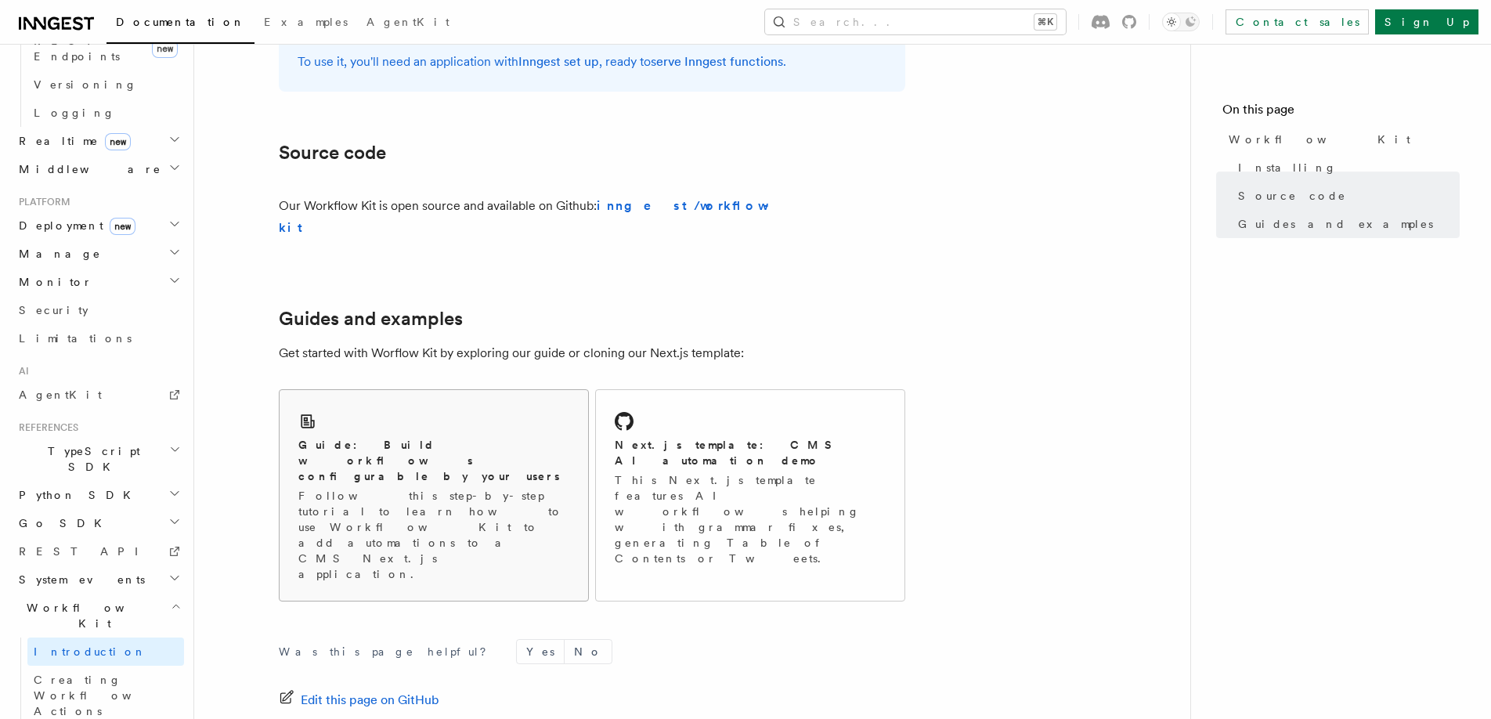
scroll to position [867, 0]
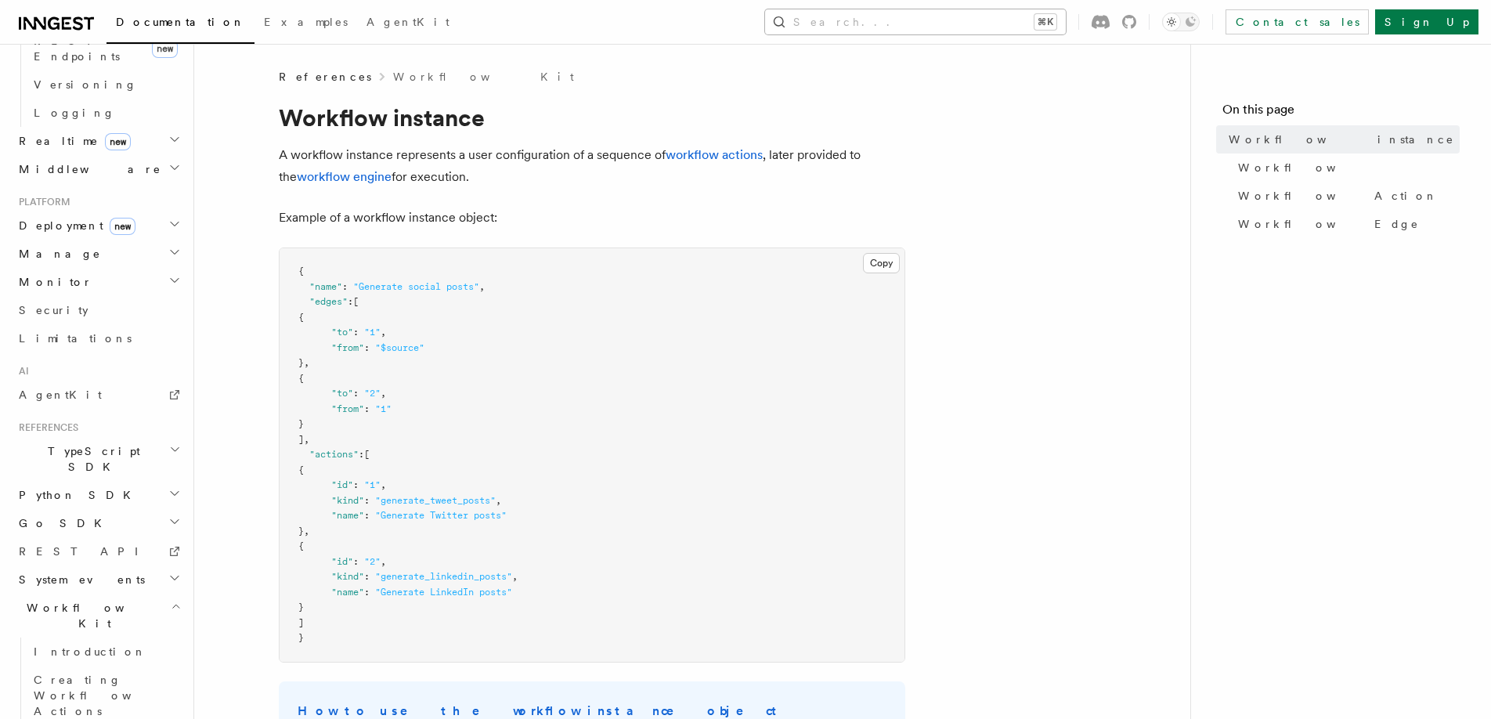
click at [929, 17] on button "Search... ⌘K" at bounding box center [915, 21] width 301 height 25
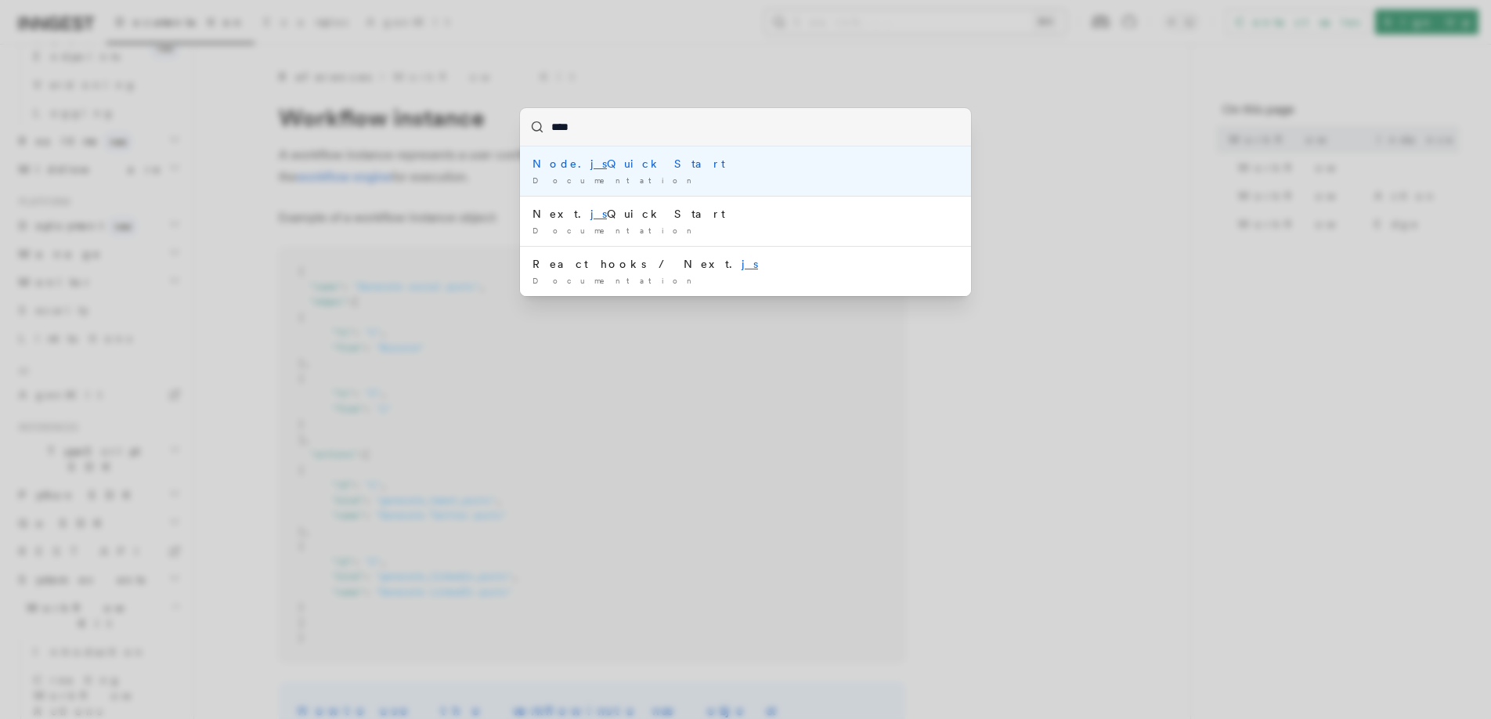
type input "*****"
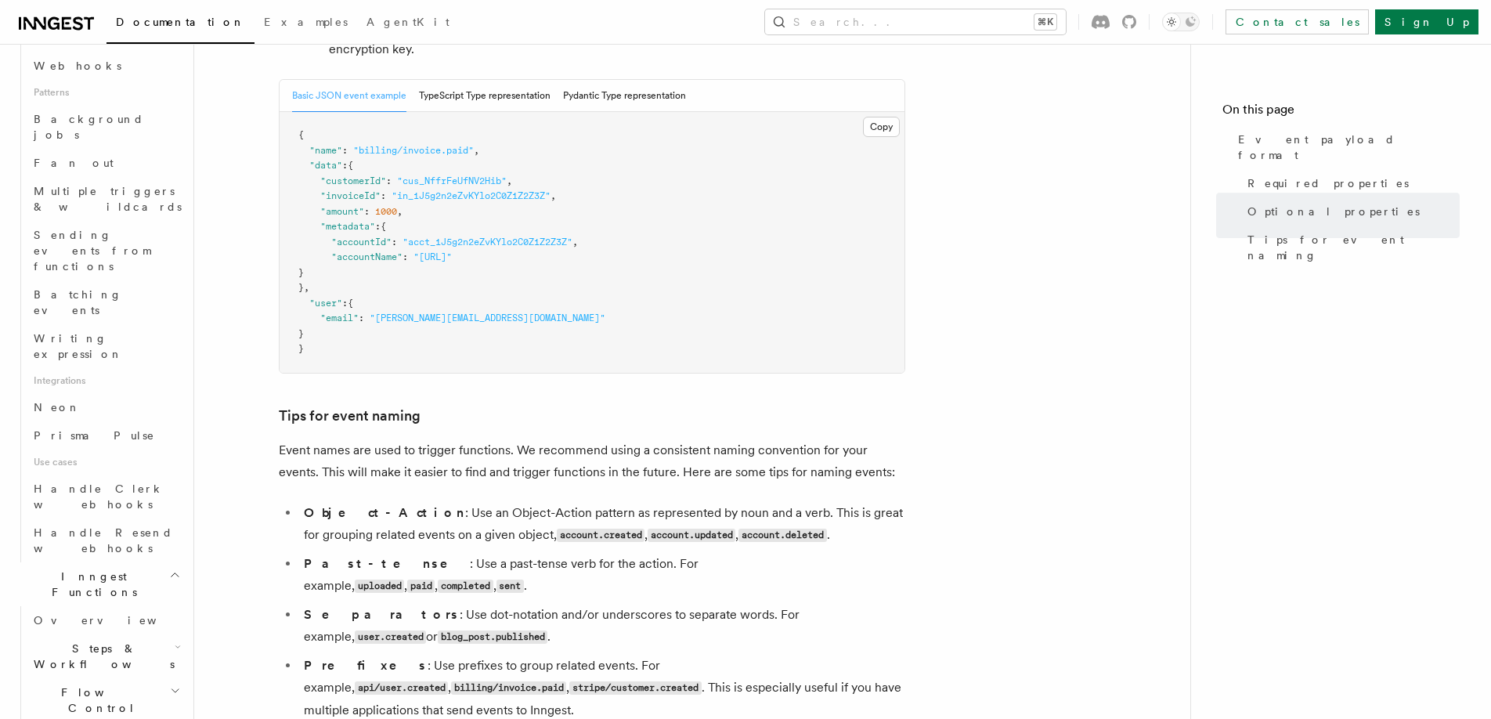
scroll to position [662, 0]
